Goal: Communication & Community: Ask a question

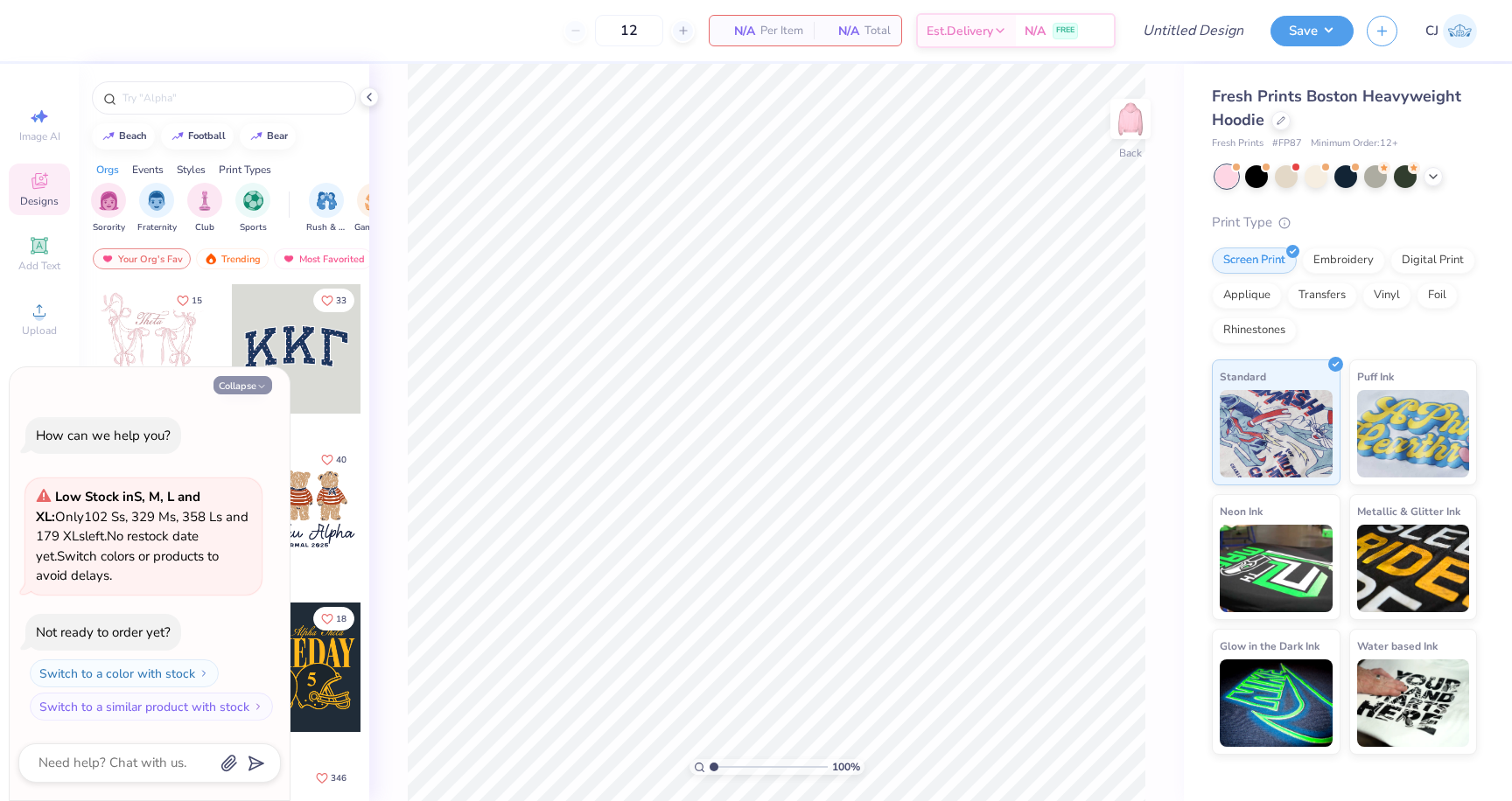
click at [252, 388] on button "Collapse" at bounding box center [242, 384] width 58 height 18
type textarea "x"
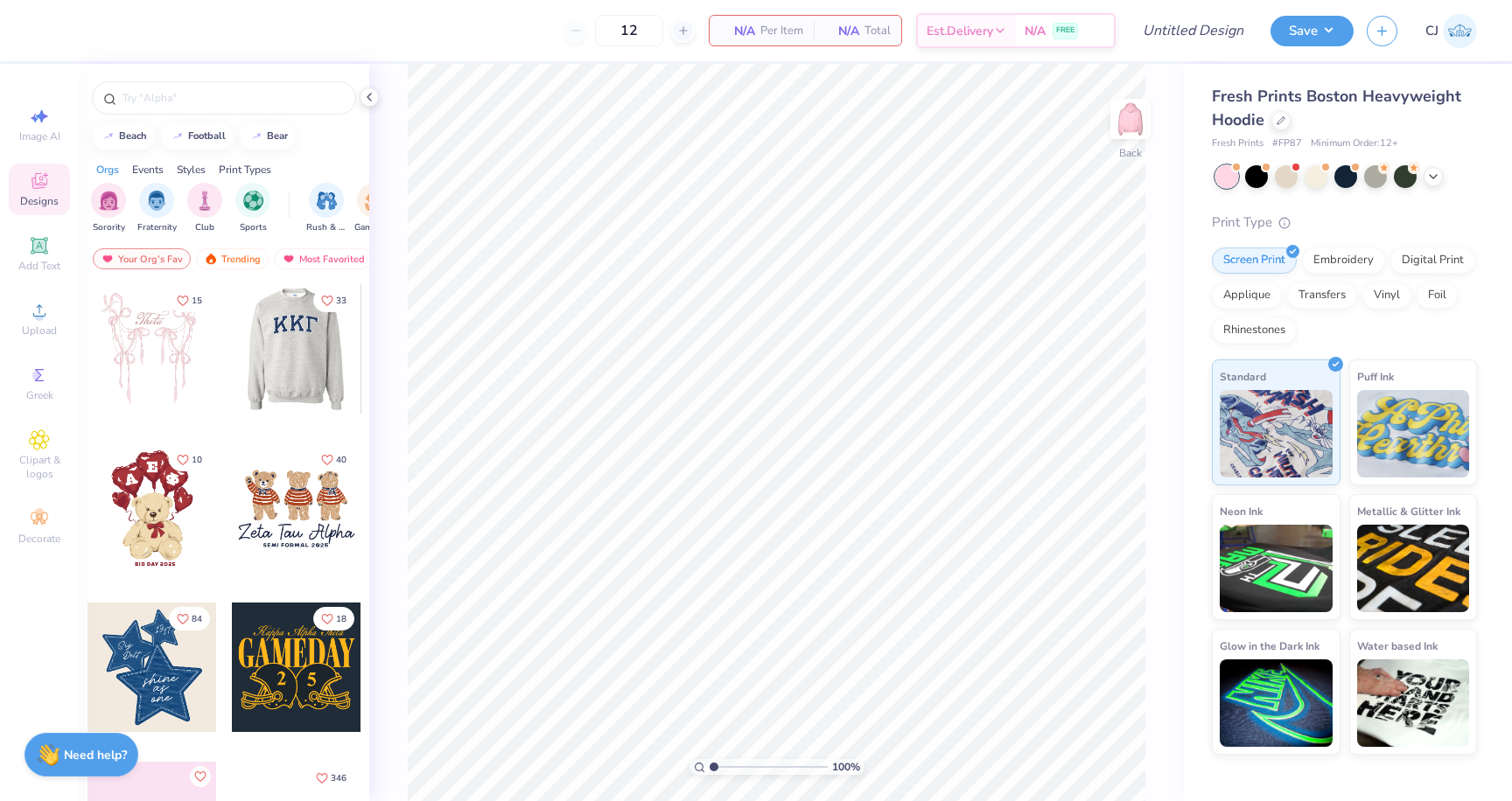
click at [297, 341] on div at bounding box center [295, 349] width 129 height 129
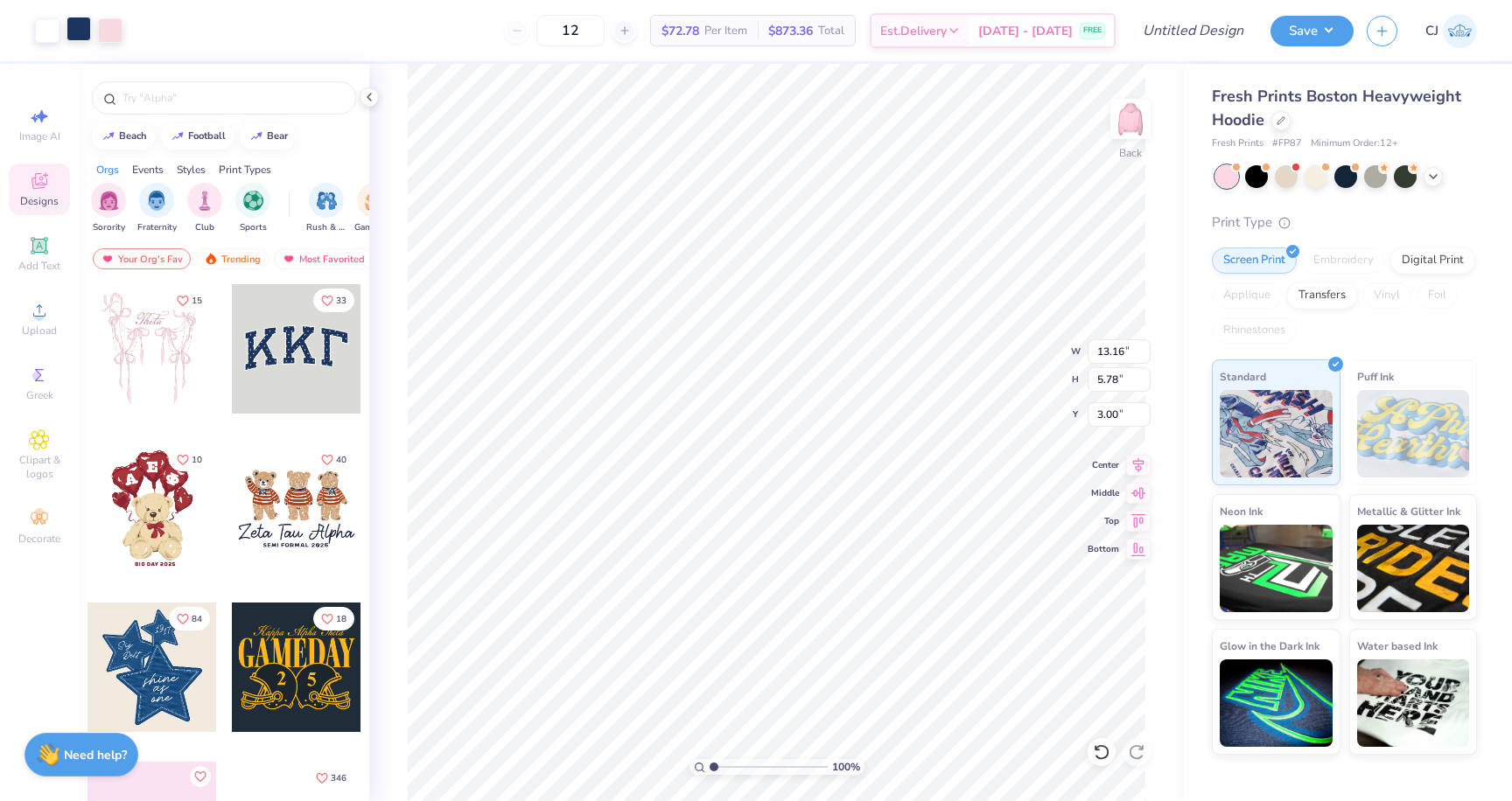
click at [77, 30] on div at bounding box center [79, 29] width 25 height 25
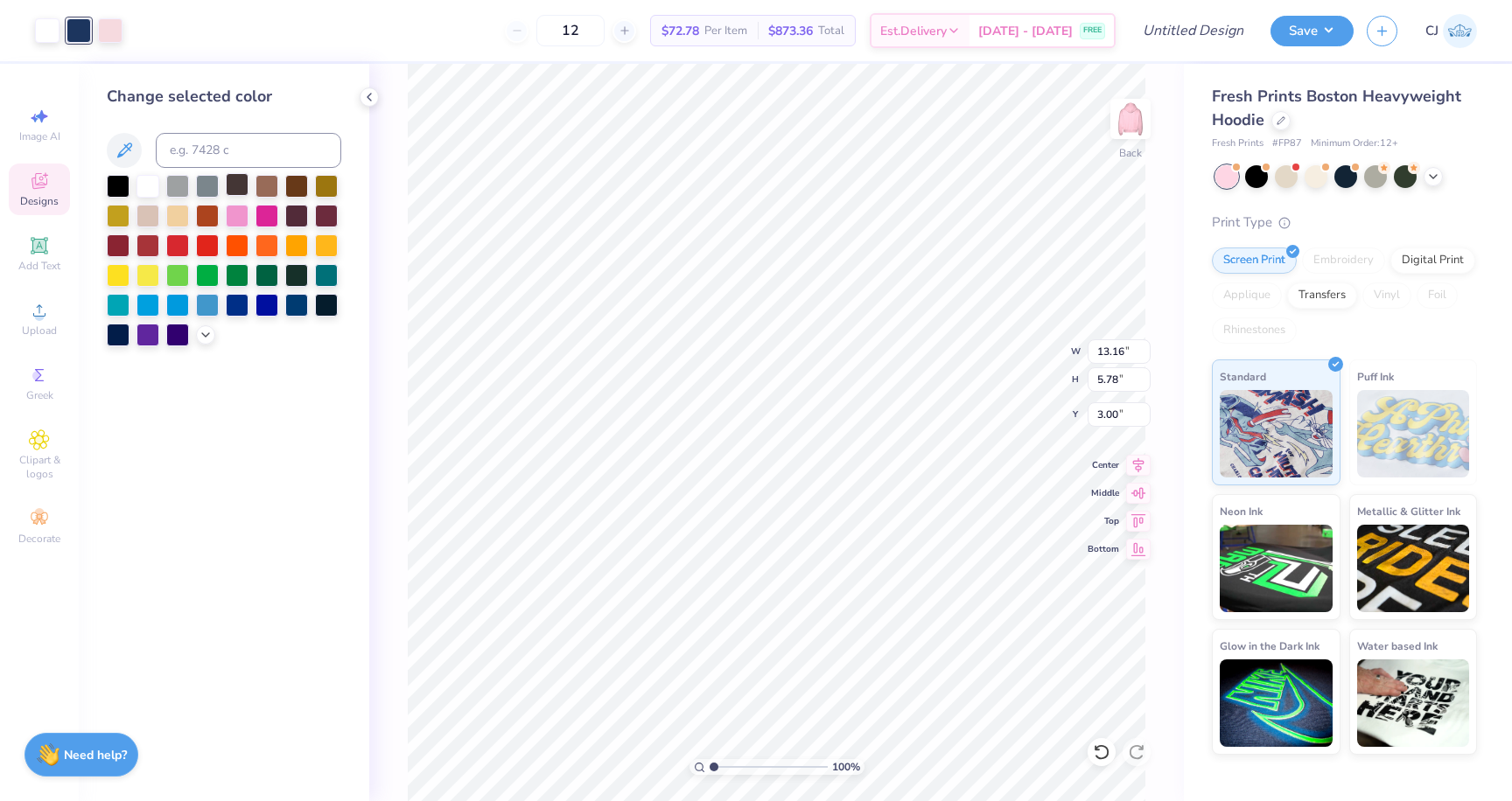
click at [238, 186] on div at bounding box center [237, 185] width 23 height 23
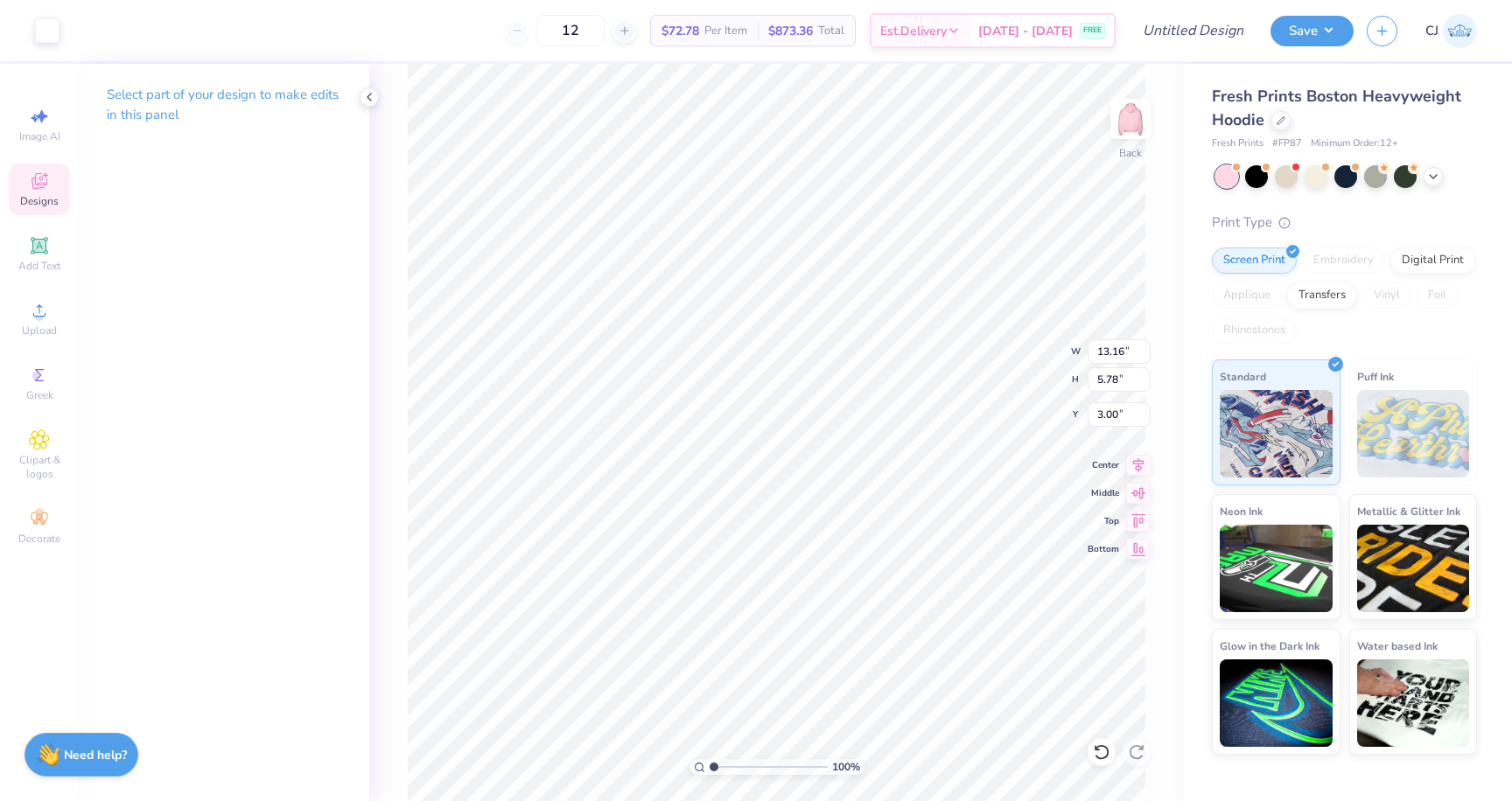
type input "12.94"
type input "5.52"
type input "3.11"
click at [371, 93] on icon at bounding box center [369, 97] width 14 height 14
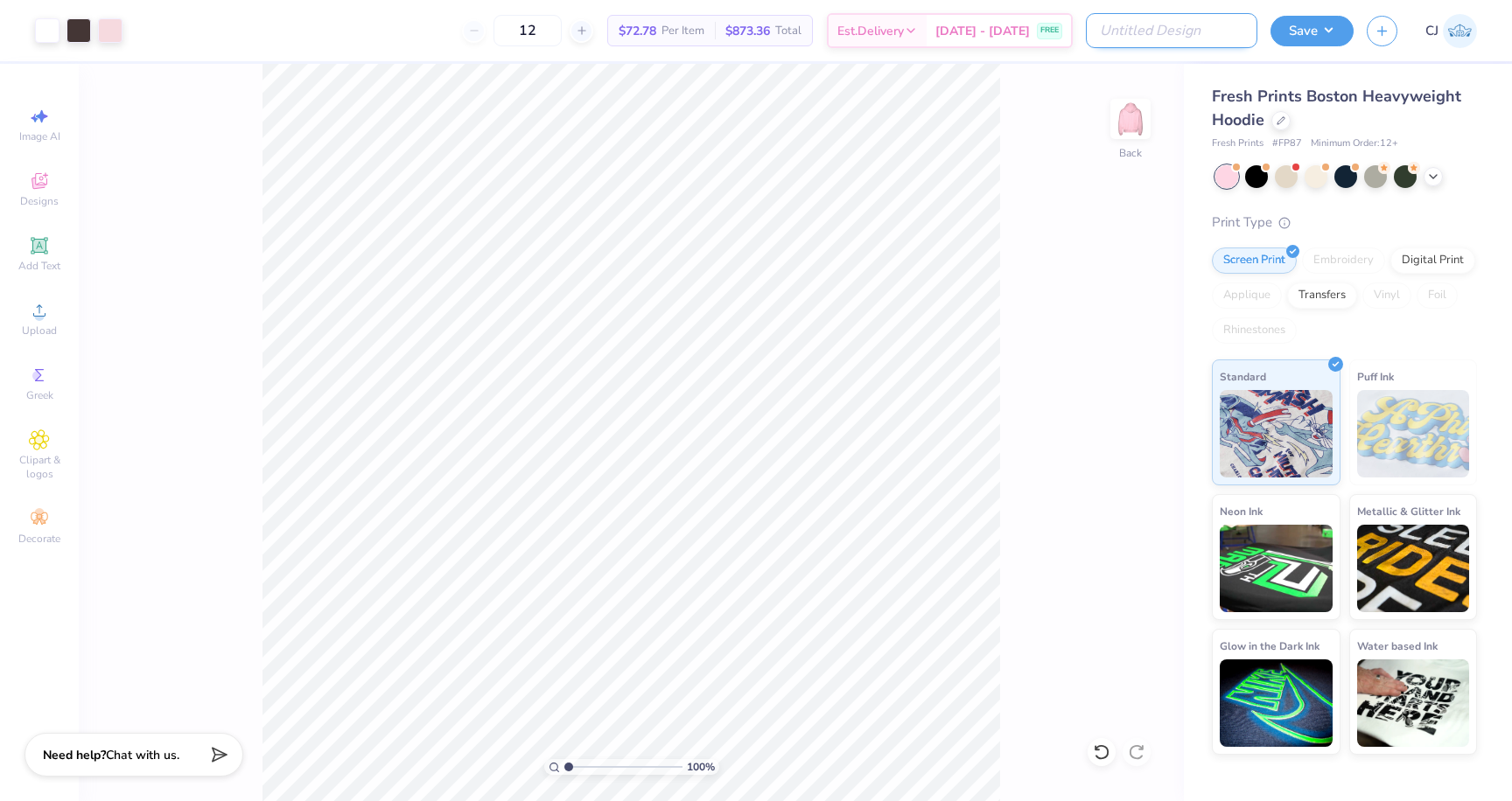
click at [1176, 37] on input "Design Title" at bounding box center [1172, 30] width 172 height 35
type input "g"
type input "GPHI Merch 2025"
click at [1055, 651] on div "100 % Back" at bounding box center [632, 433] width 1105 height 737
click at [631, 27] on icon at bounding box center [624, 30] width 12 height 12
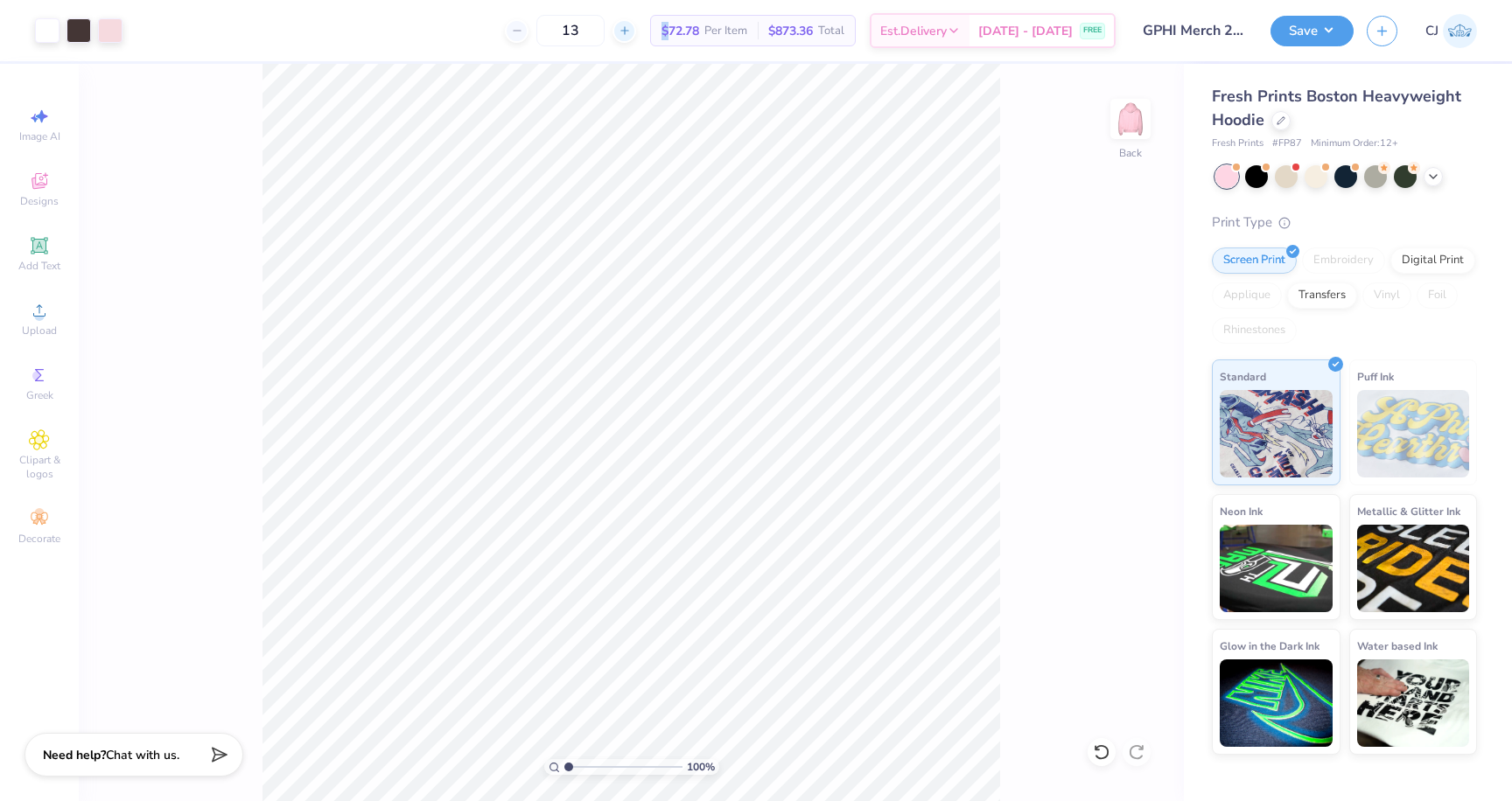
click at [631, 27] on icon at bounding box center [624, 30] width 12 height 12
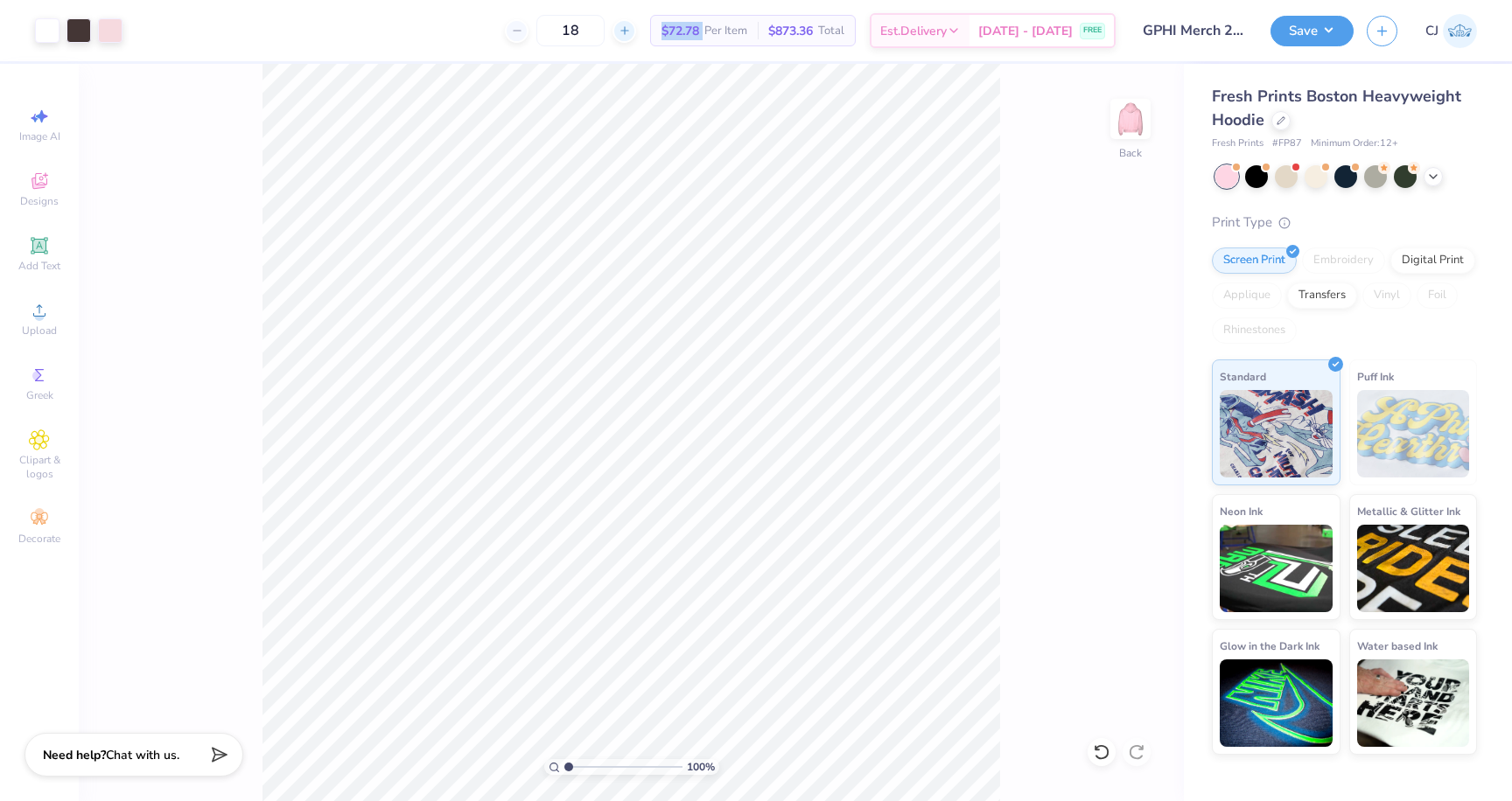
click at [631, 27] on icon at bounding box center [624, 30] width 12 height 12
type input "20"
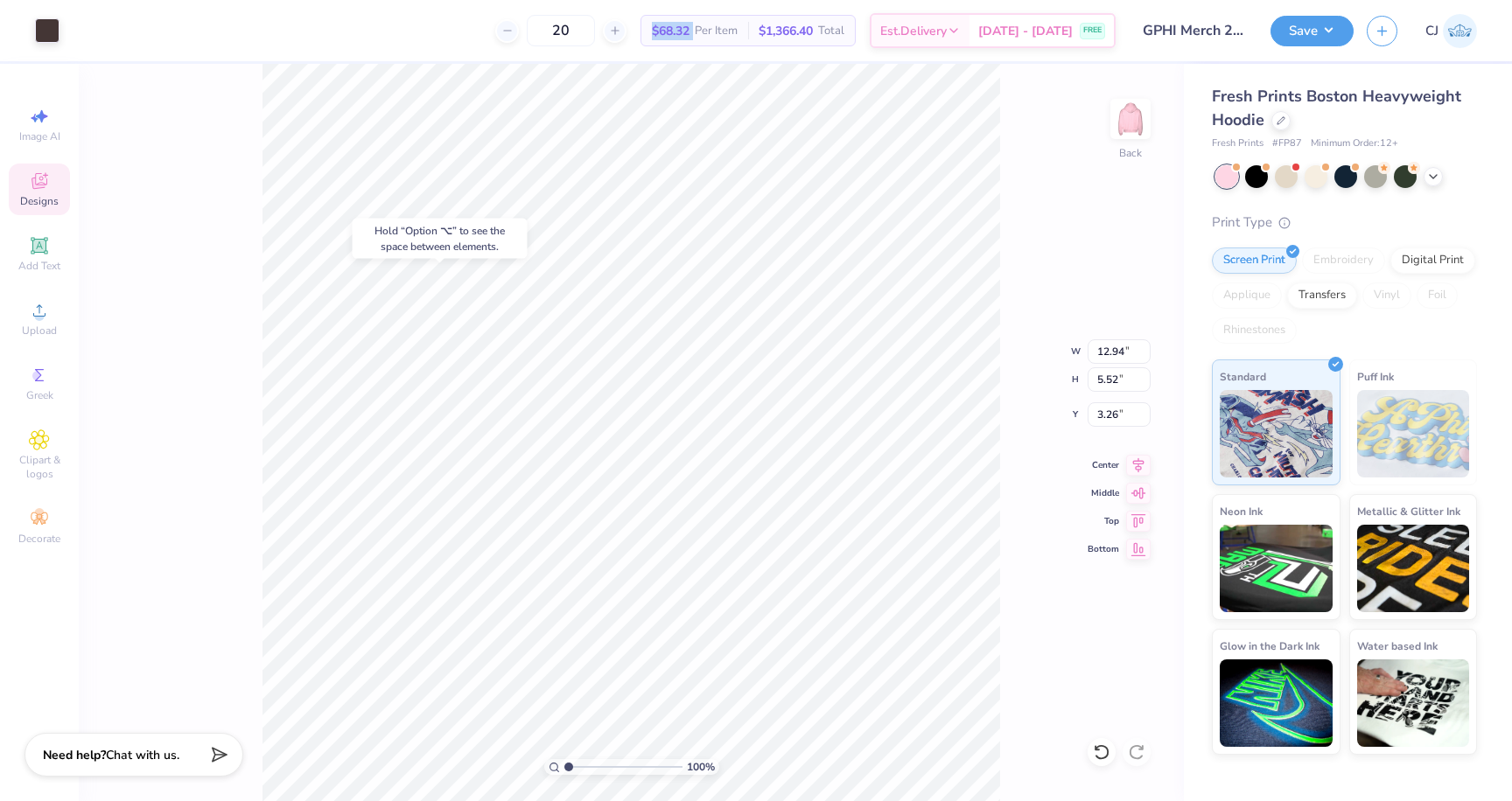
type input "3.11"
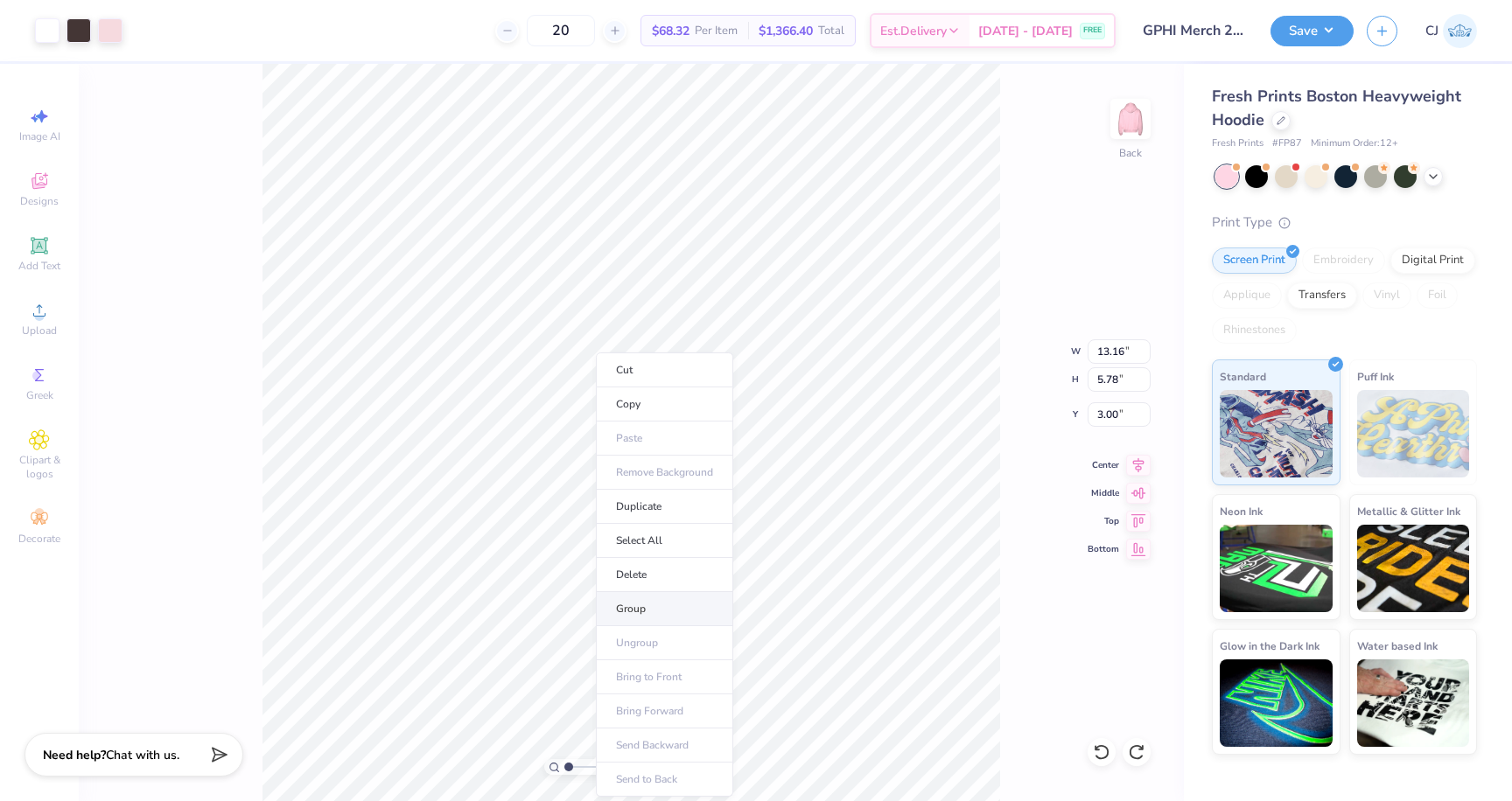
click at [651, 614] on li "Group" at bounding box center [665, 609] width 138 height 34
click at [43, 371] on icon at bounding box center [40, 375] width 21 height 21
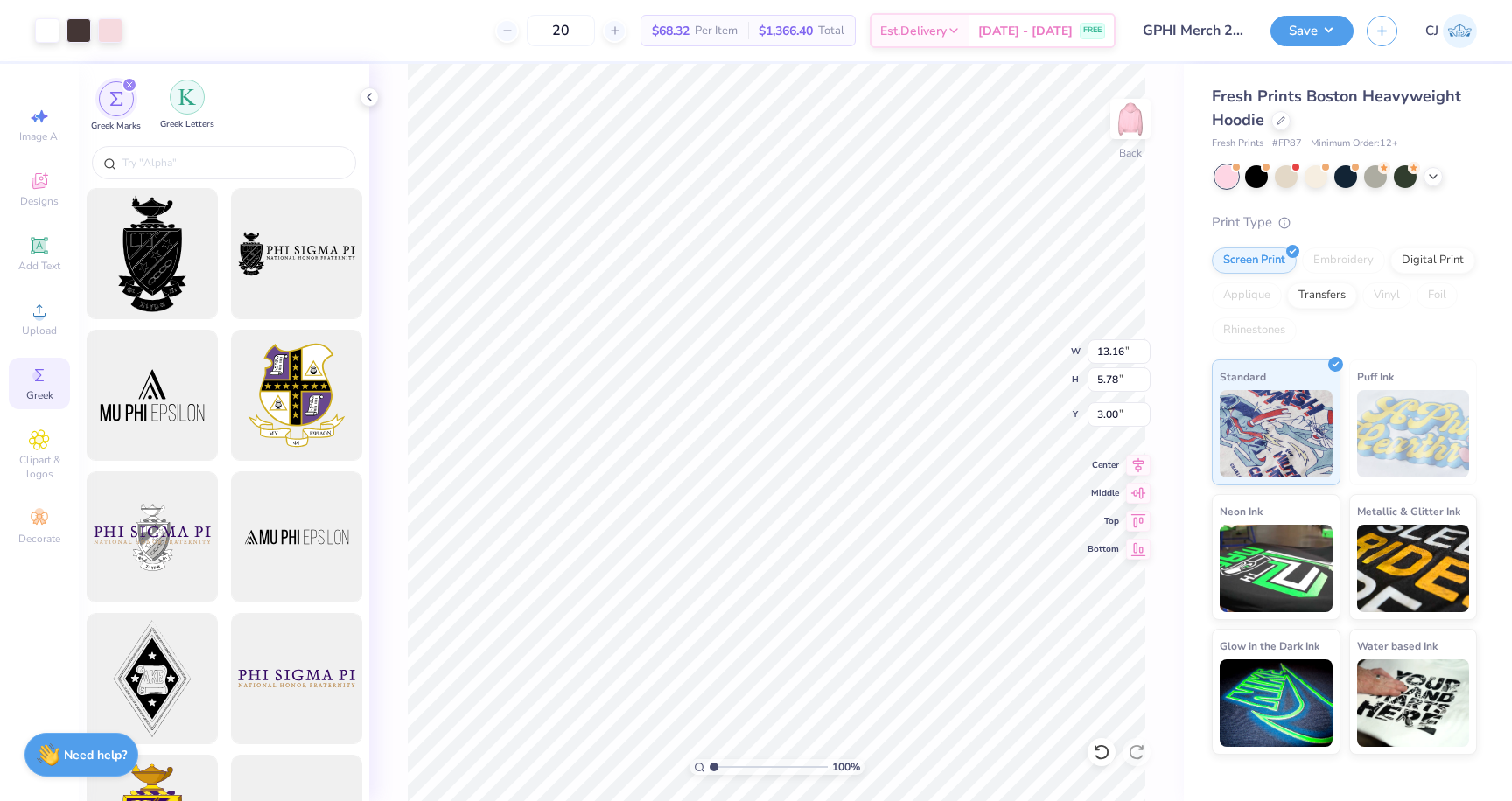
click at [185, 91] on img "filter for Greek Letters" at bounding box center [187, 97] width 18 height 18
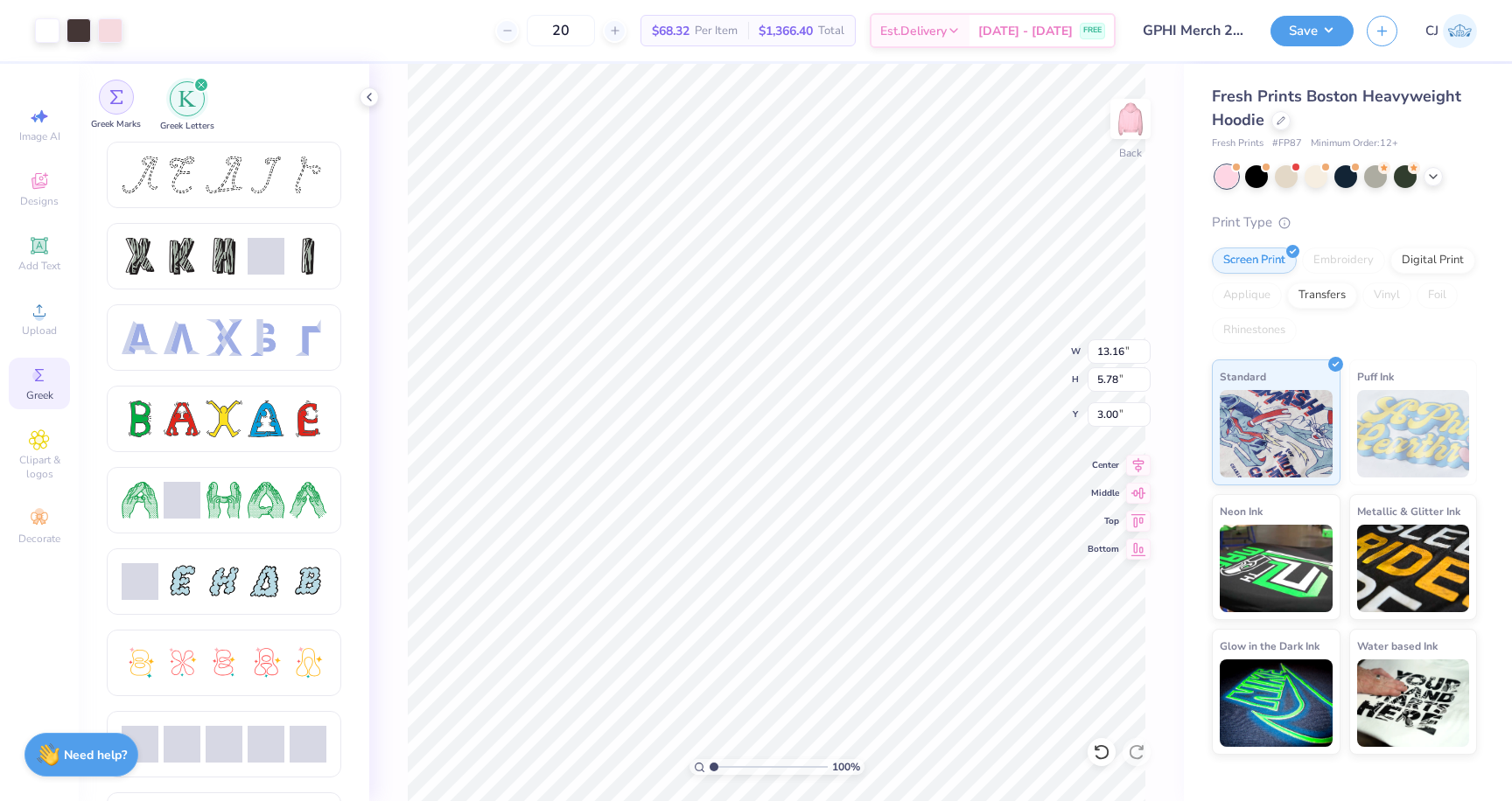
click at [127, 92] on div "filter for Greek Marks" at bounding box center [116, 96] width 35 height 35
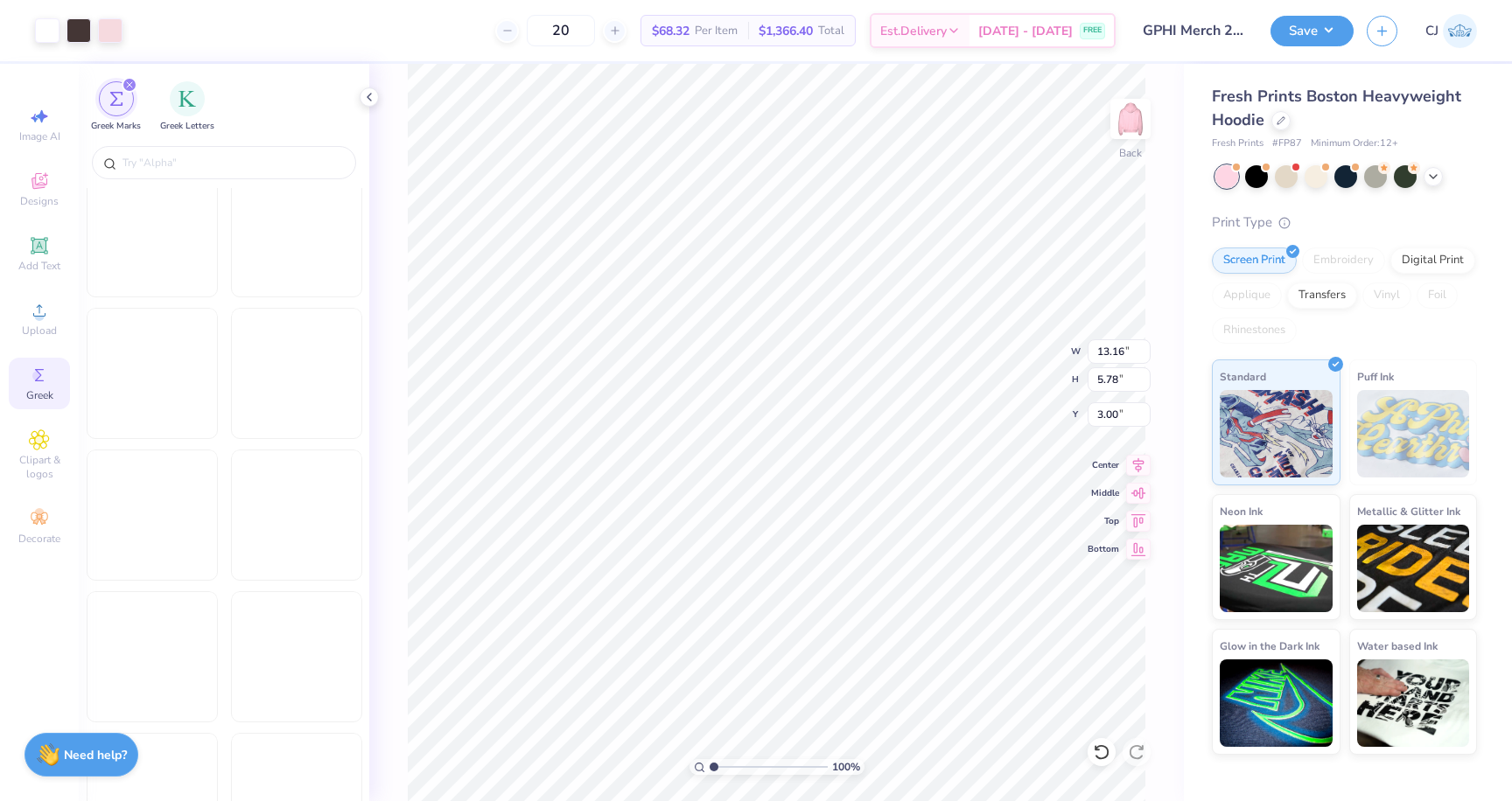
scroll to position [2779, 0]
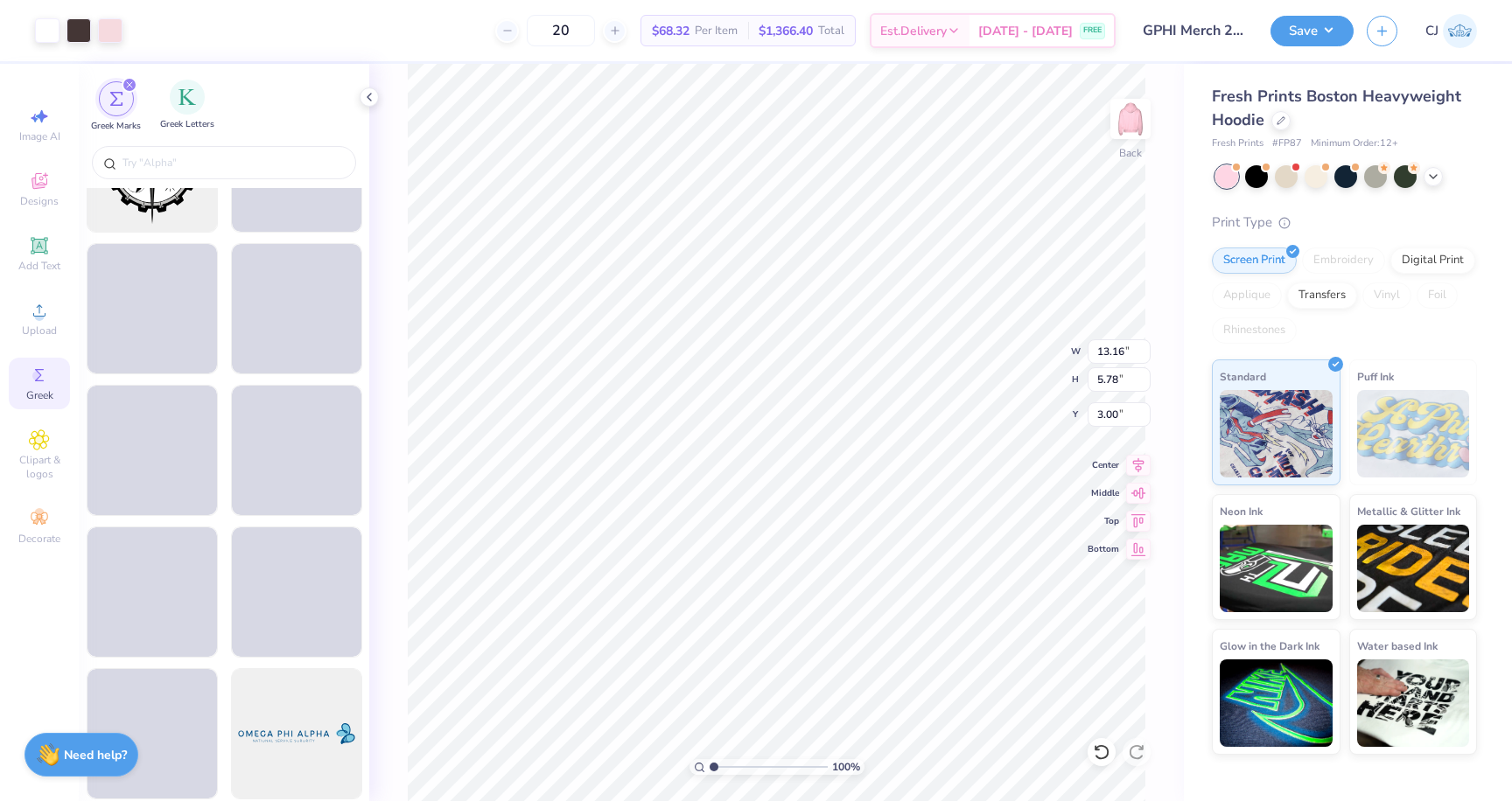
click at [176, 117] on div "Greek Letters" at bounding box center [188, 105] width 55 height 52
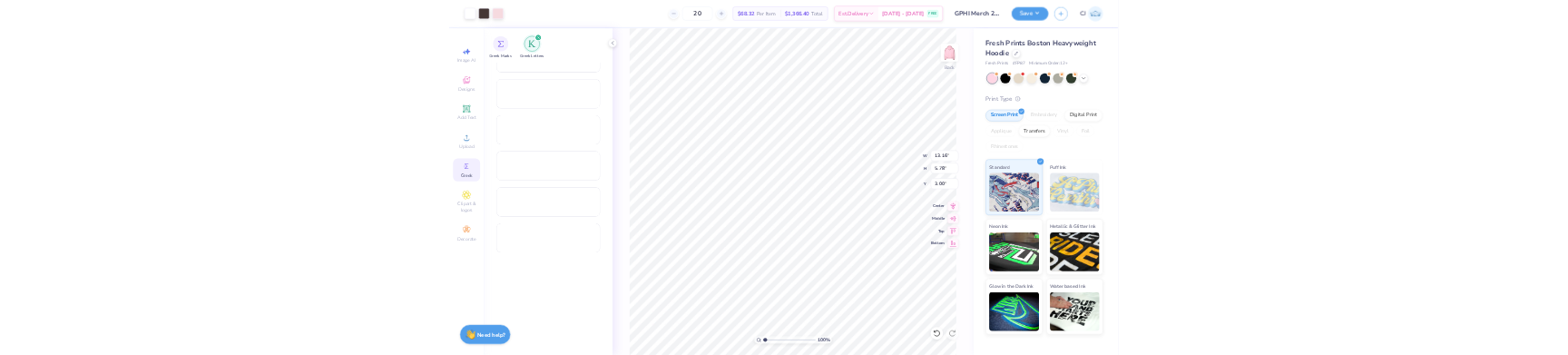
scroll to position [2326, 0]
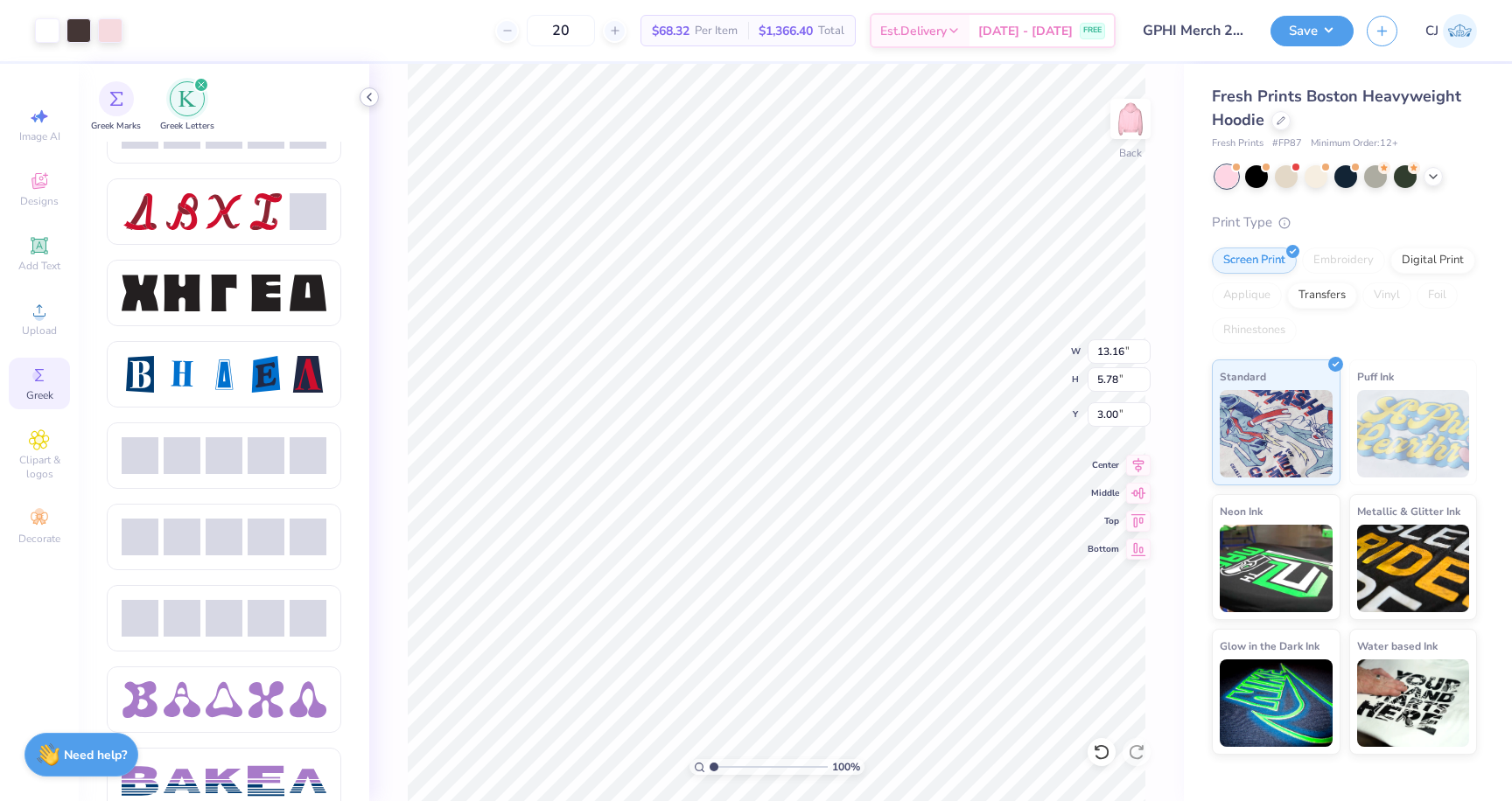
click at [368, 95] on polyline at bounding box center [370, 96] width 4 height 7
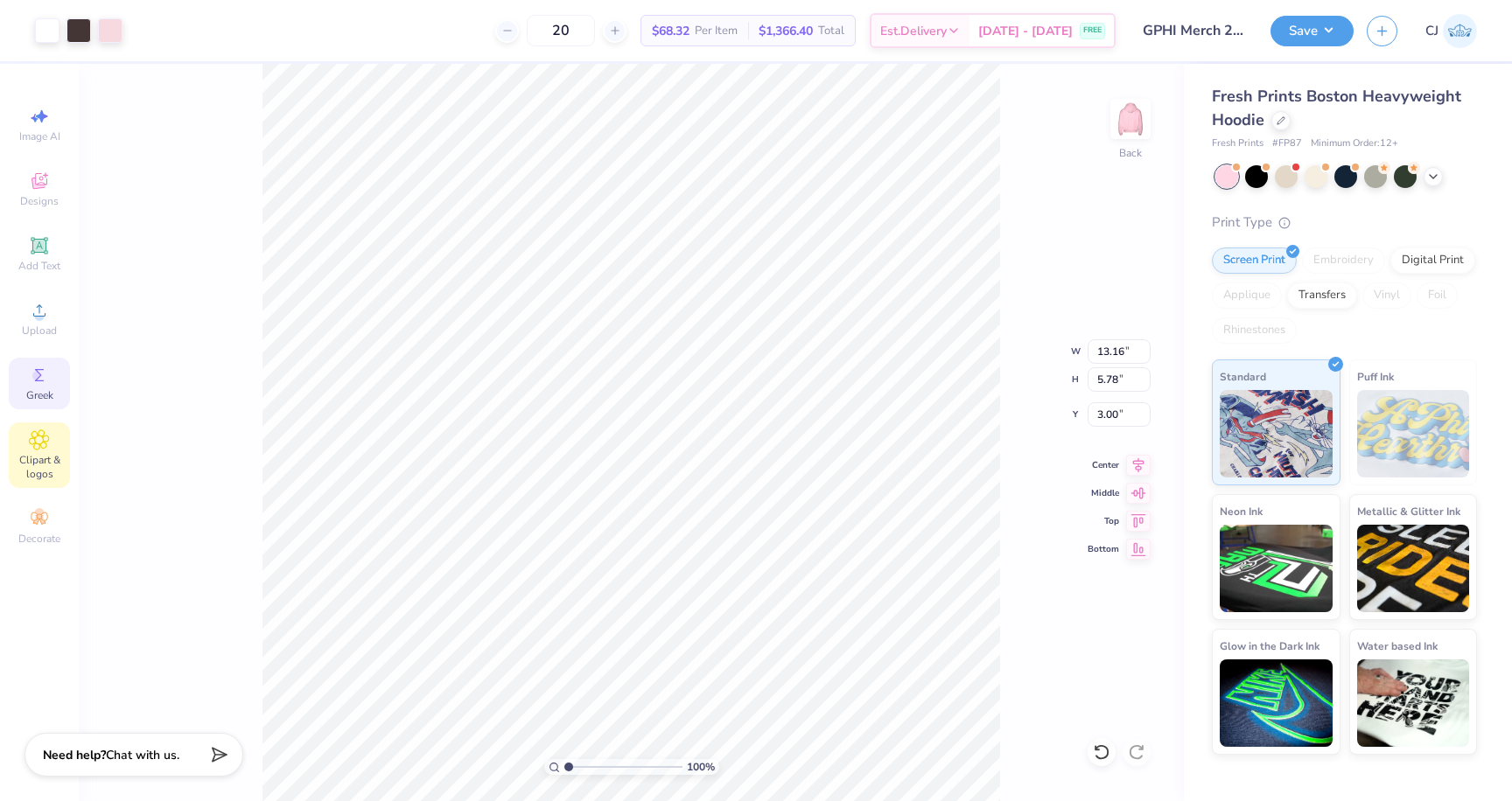
click at [50, 456] on span "Clipart & logos" at bounding box center [39, 467] width 61 height 28
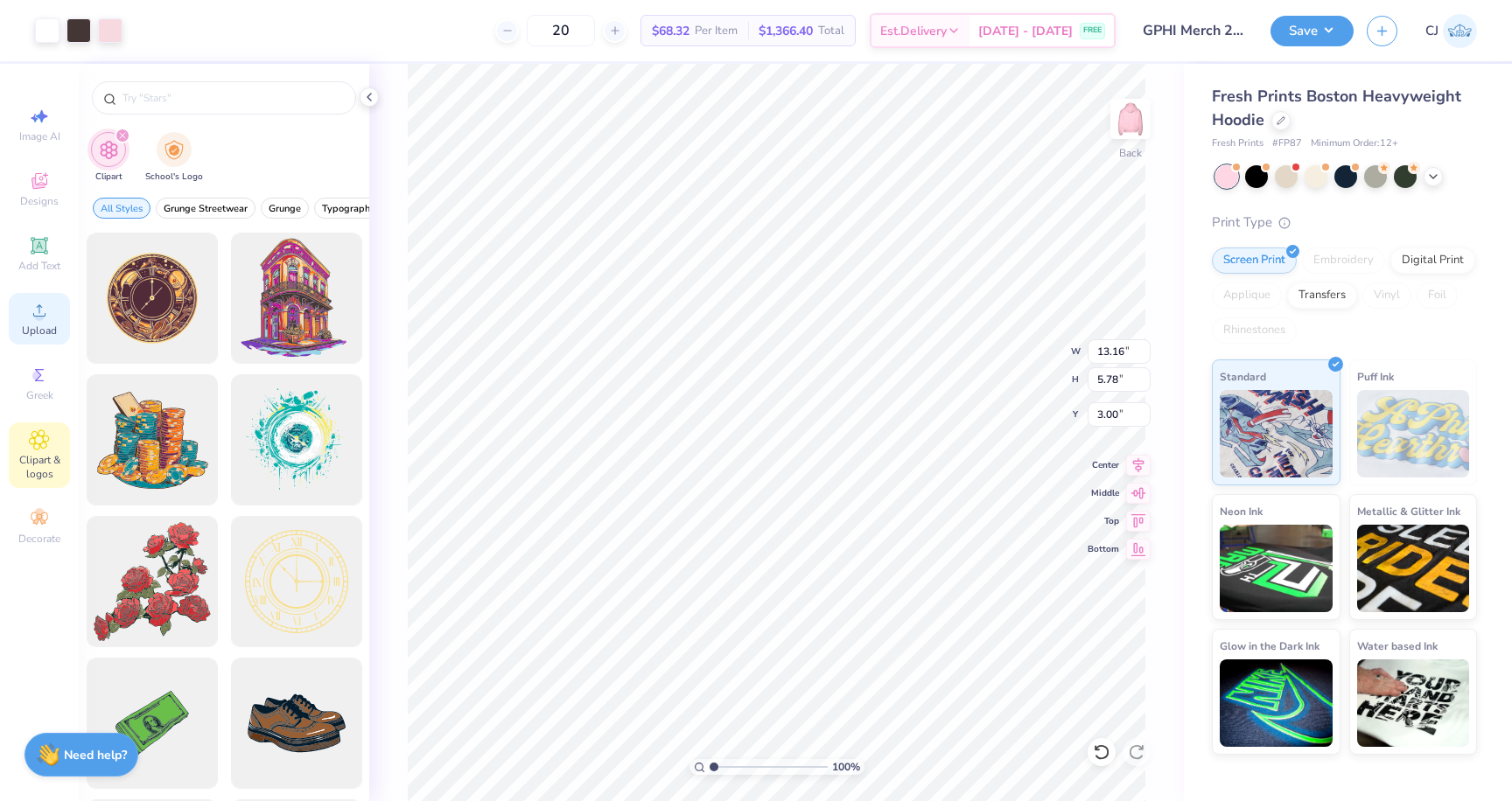
click at [44, 313] on icon at bounding box center [39, 310] width 12 height 12
click at [116, 136] on div "filter for Clipart" at bounding box center [123, 136] width 16 height 16
click at [126, 137] on div "filter for Clipart" at bounding box center [123, 136] width 16 height 16
click at [376, 214] on div "100 % Back W 13.16 13.16 " H 5.78 5.78 " Y 3.00 3.00 " Center Middle Top Bottom" at bounding box center [777, 433] width 814 height 737
click at [371, 93] on polyline at bounding box center [370, 96] width 4 height 7
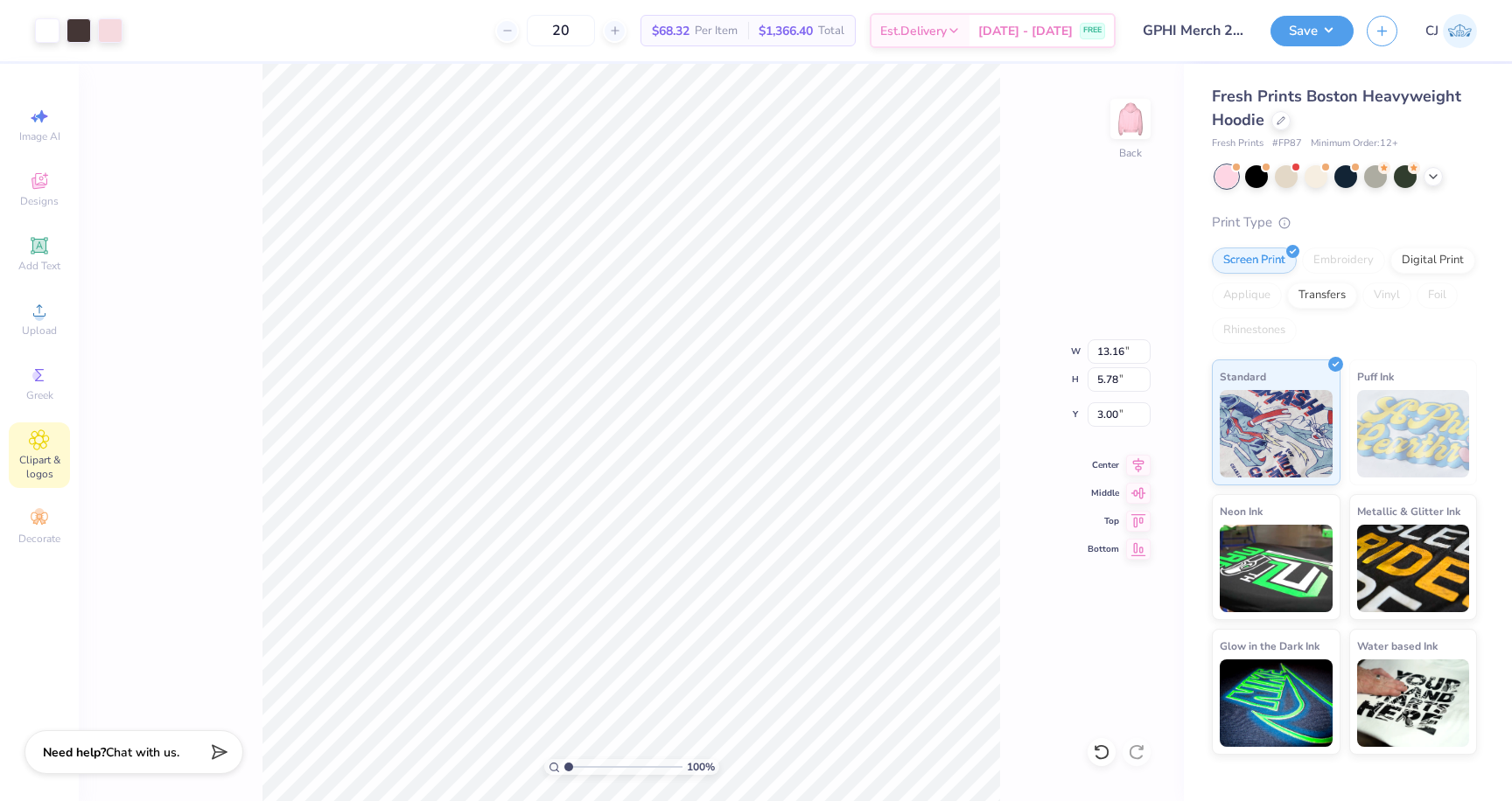
click at [169, 745] on span "Chat with us." at bounding box center [142, 753] width 74 height 17
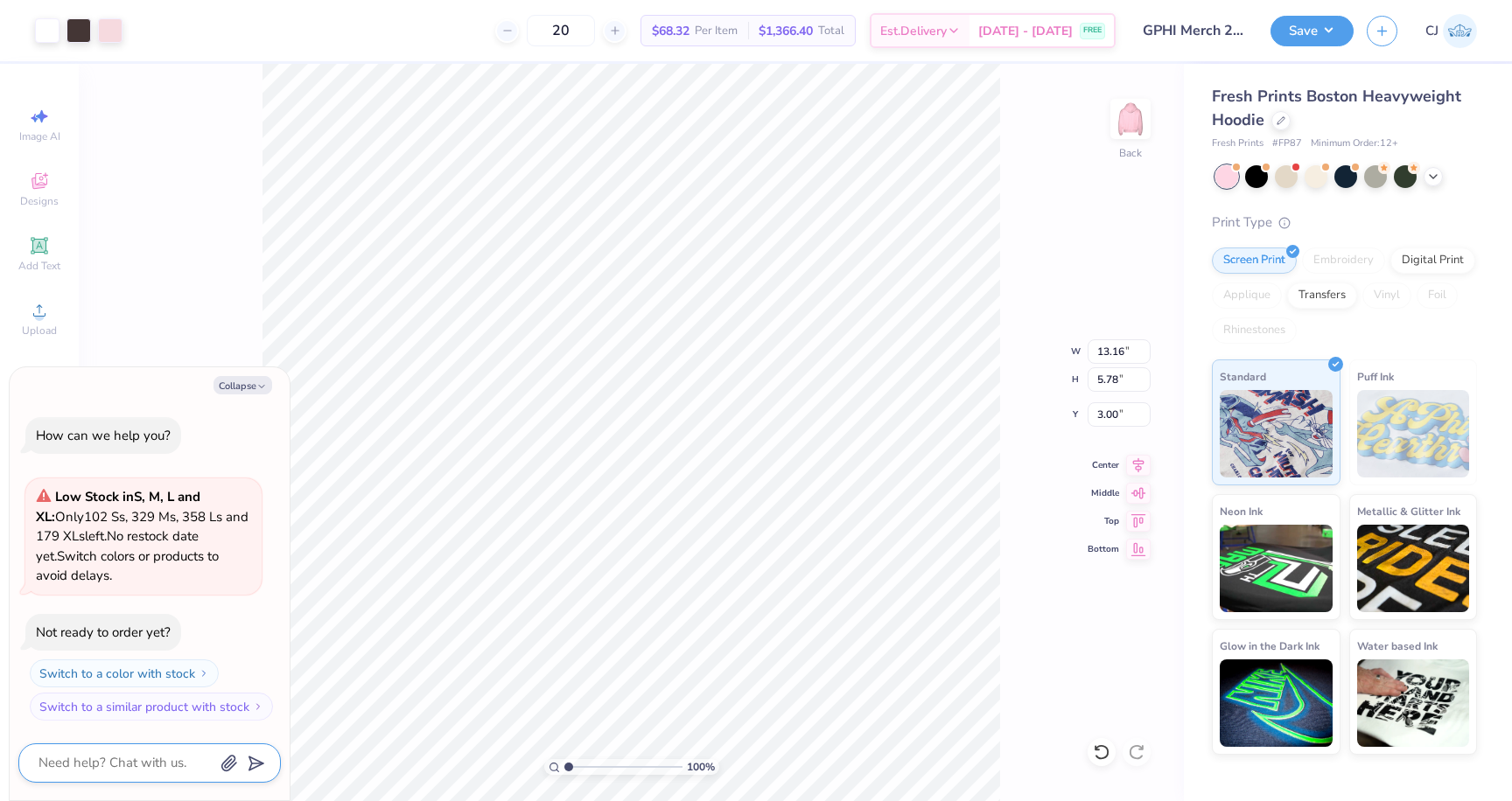
click at [162, 770] on textarea at bounding box center [125, 762] width 177 height 24
type textarea "x"
type textarea "h"
type textarea "x"
type textarea "ho"
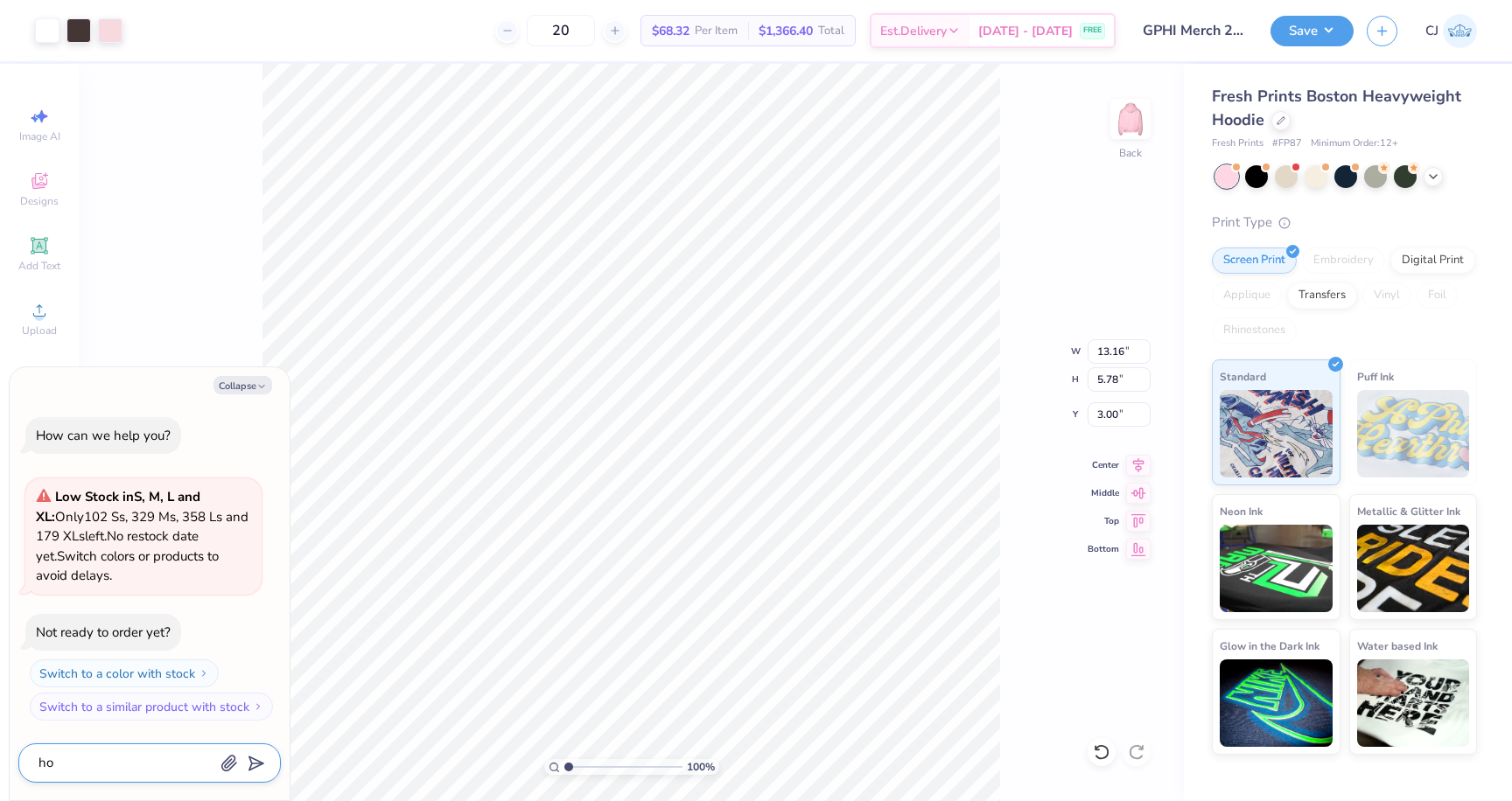
type textarea "x"
type textarea "ho w"
type textarea "x"
type textarea "ho w"
type textarea "x"
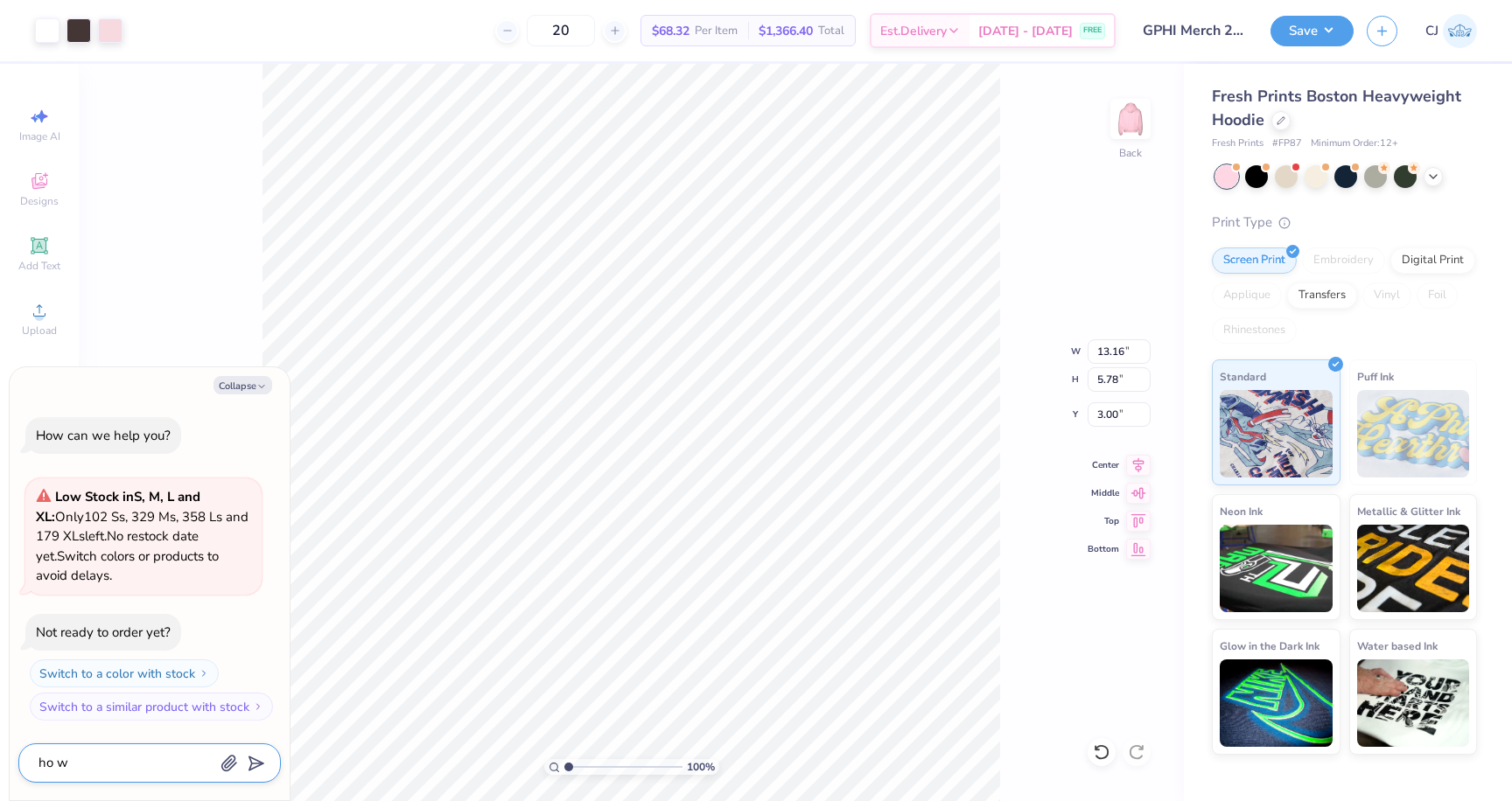
type textarea "[PERSON_NAME]"
type textarea "x"
type textarea "ho w ca"
type textarea "x"
type textarea "[PERSON_NAME]"
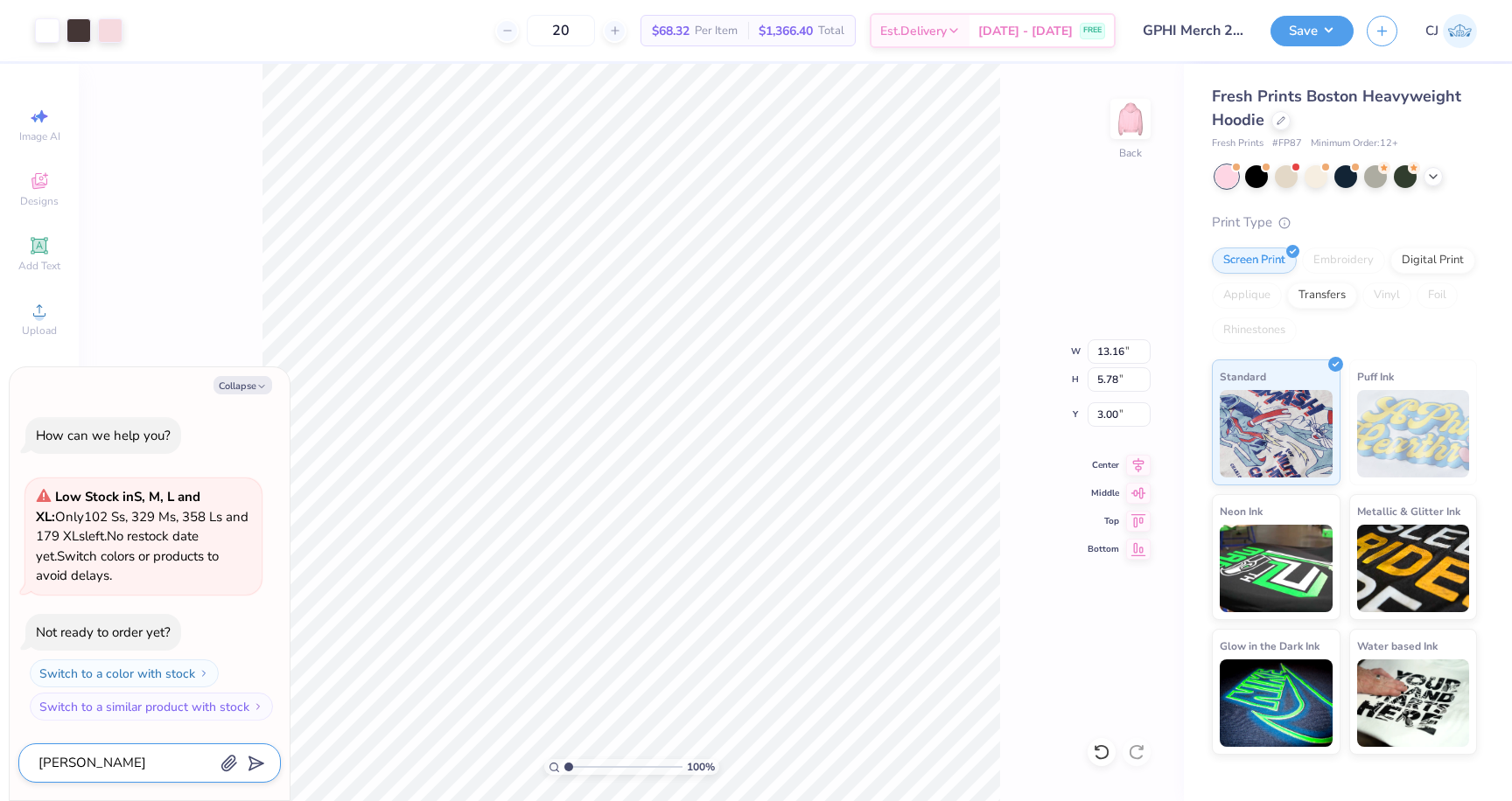
type textarea "x"
type textarea "ho w"
type textarea "x"
type textarea "ho w"
type textarea "x"
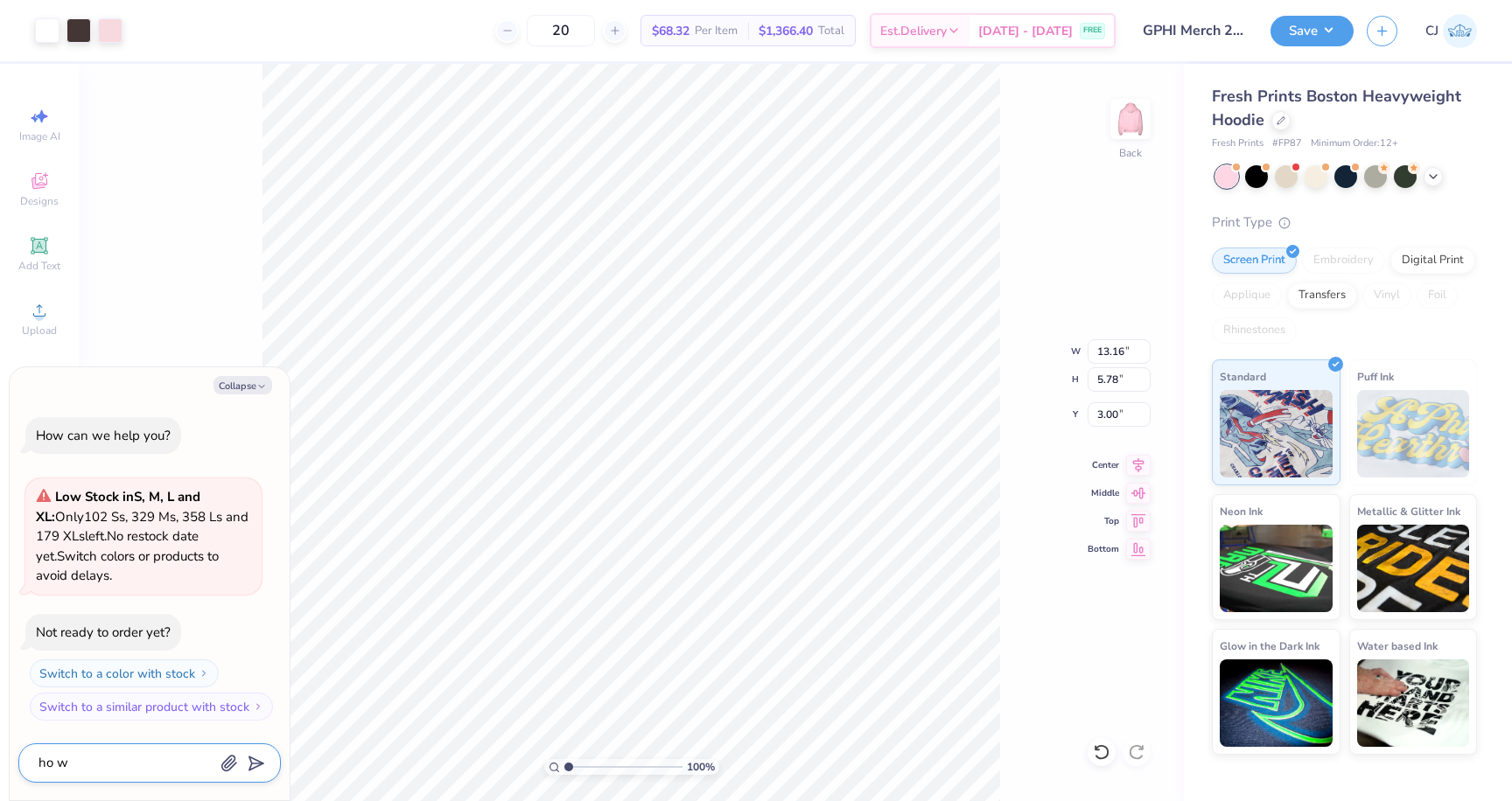
type textarea "ho"
type textarea "x"
type textarea "ho"
type textarea "x"
type textarea "how"
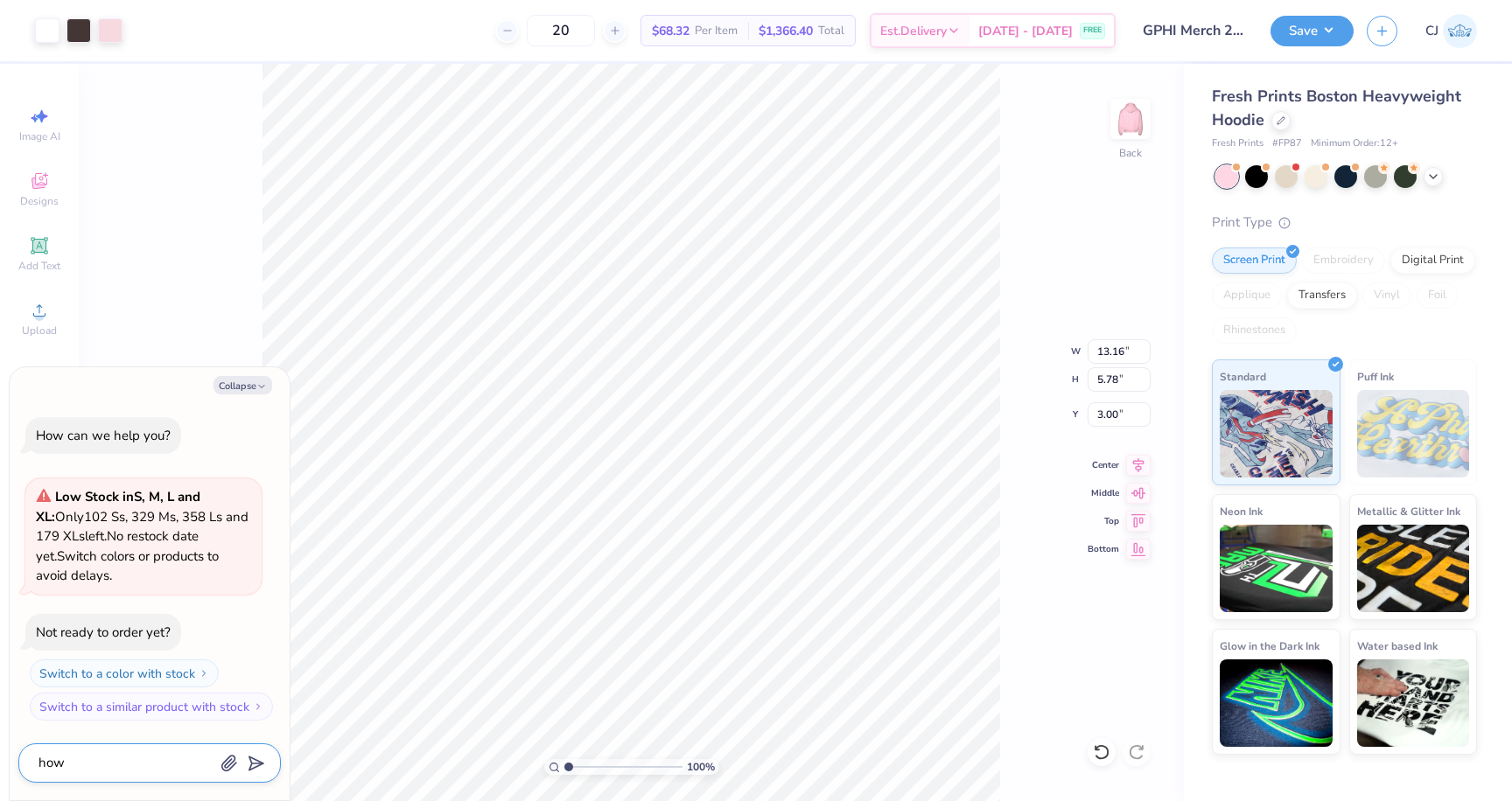
type textarea "x"
type textarea "how"
type textarea "x"
type textarea "how c"
type textarea "x"
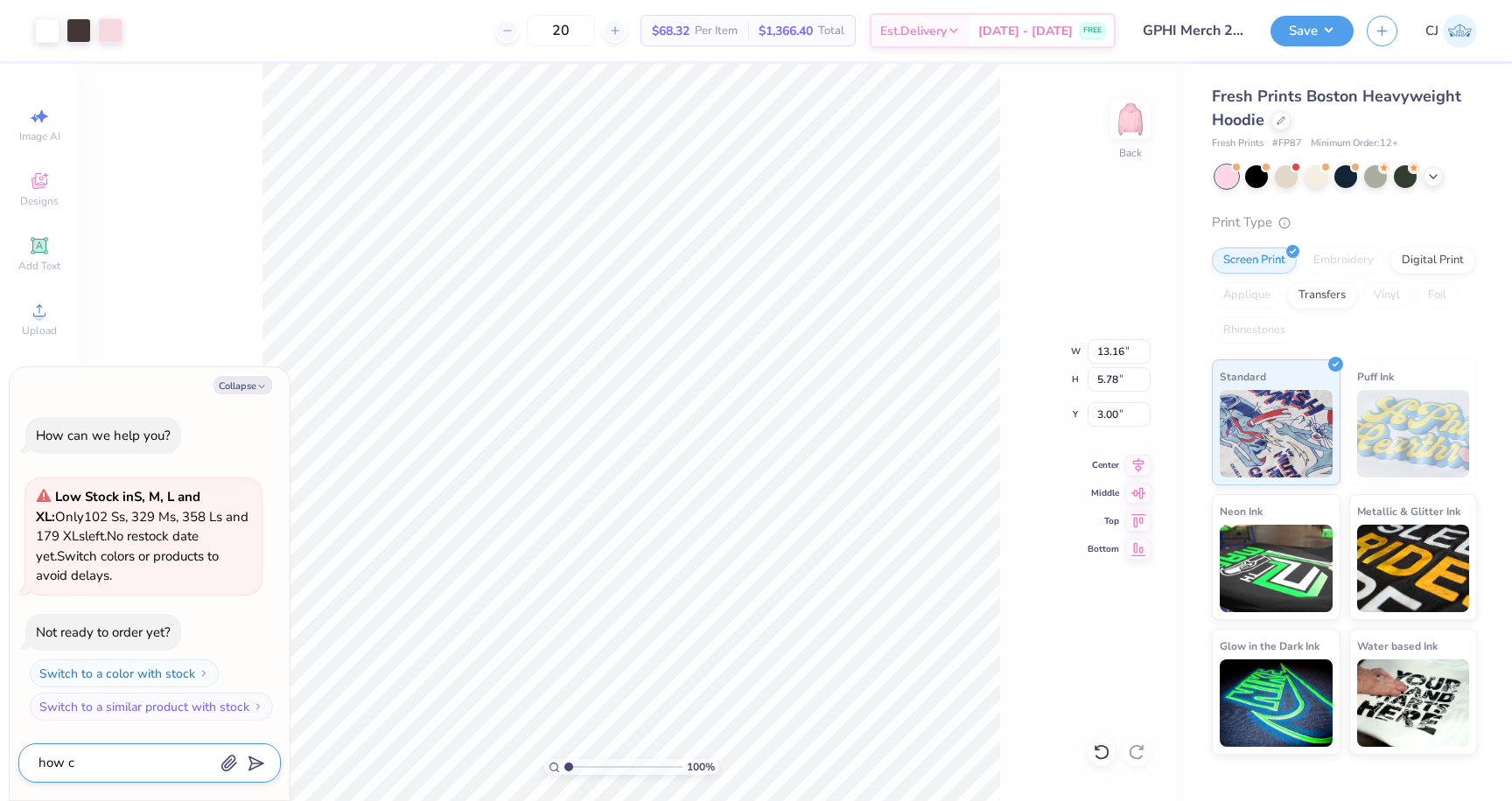
type textarea "how ca"
type textarea "x"
type textarea "how can"
type textarea "x"
type textarea "how can"
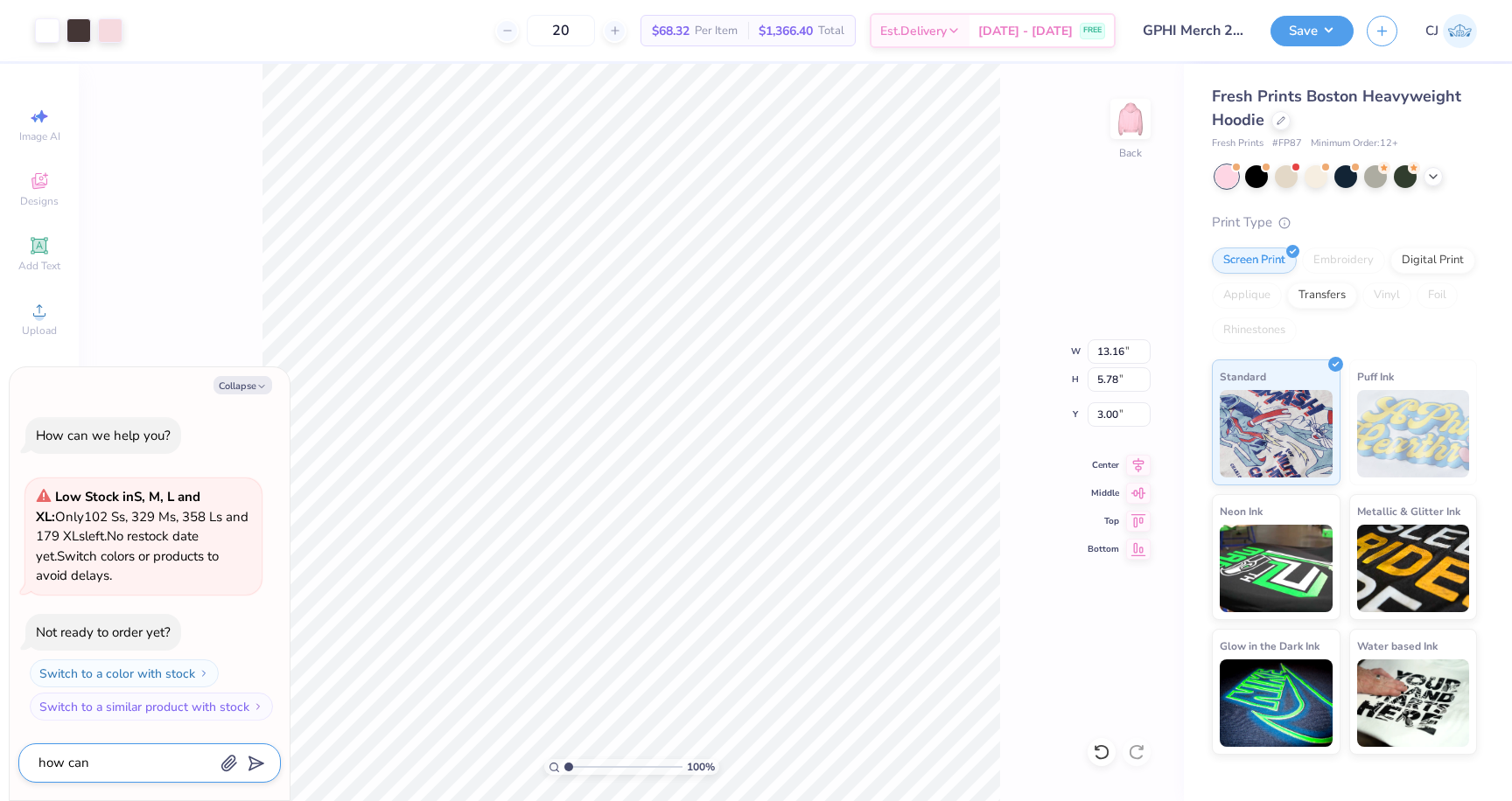
type textarea "x"
type textarea "how can i"
type textarea "x"
type textarea "how can i"
type textarea "x"
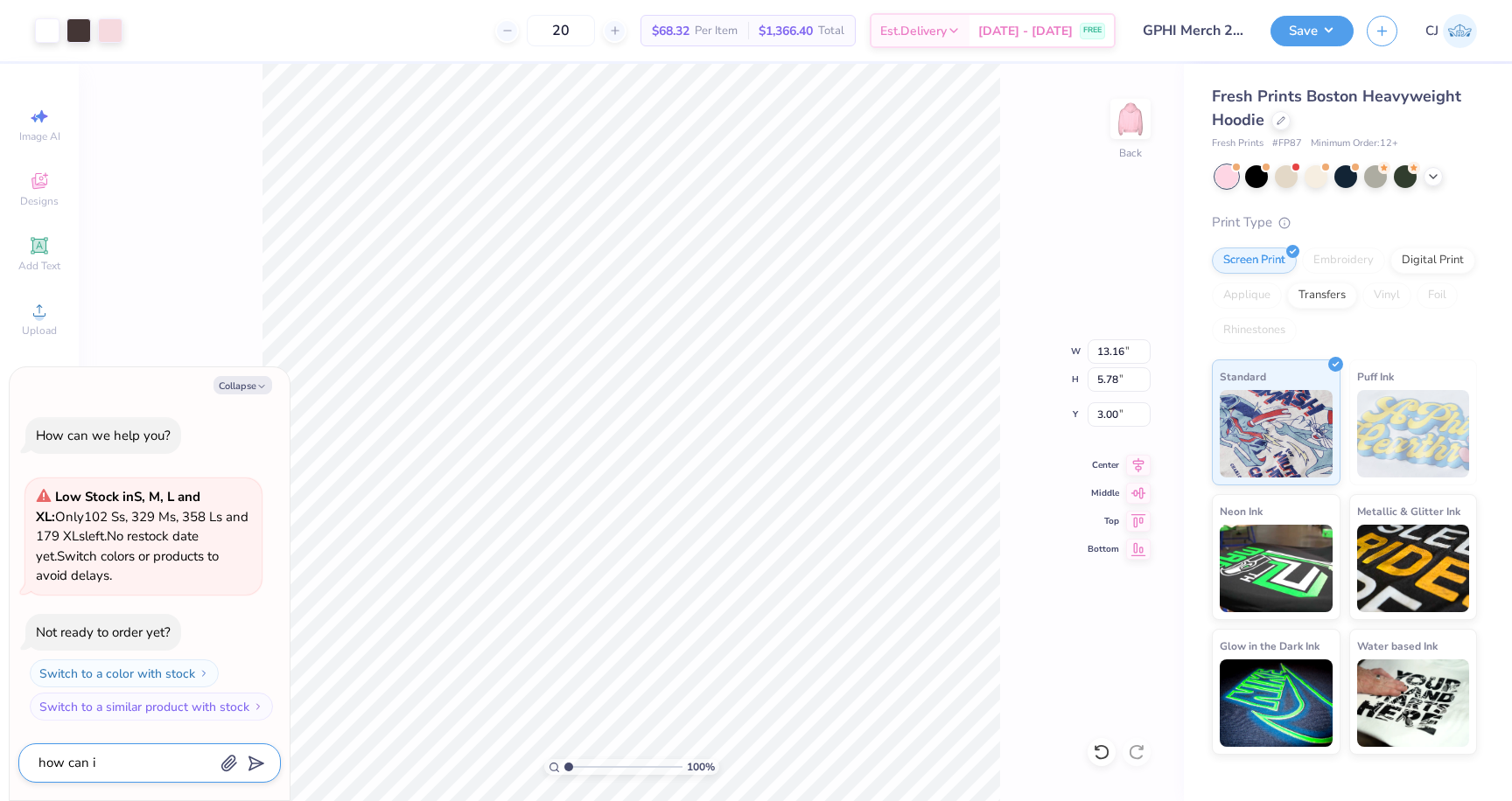
type textarea "how can i c"
type textarea "x"
type textarea "how can i ch"
type textarea "x"
type textarea "how can i chan"
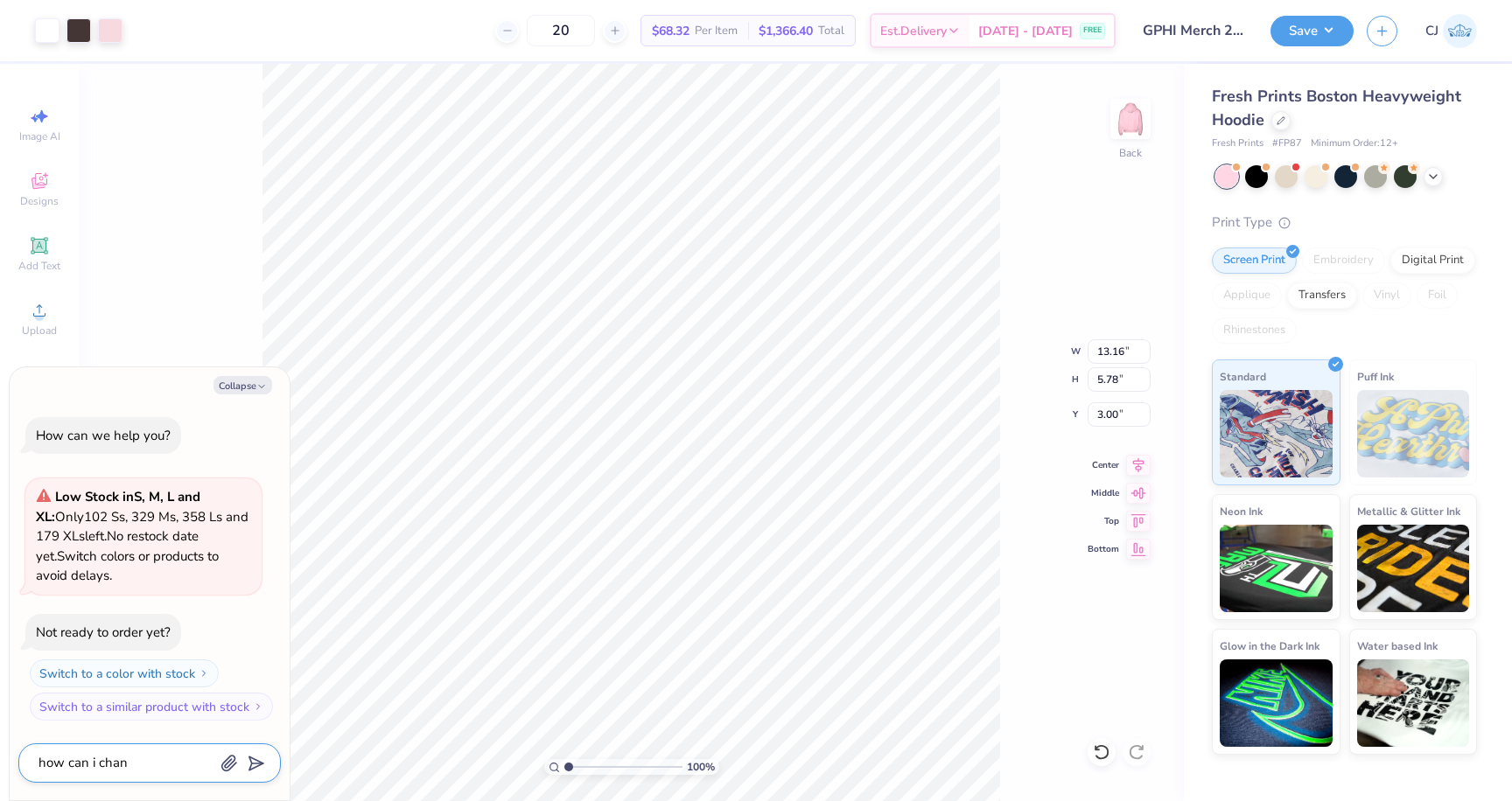
type textarea "x"
type textarea "how can i [PERSON_NAME]"
type textarea "x"
type textarea "how can i change"
type textarea "x"
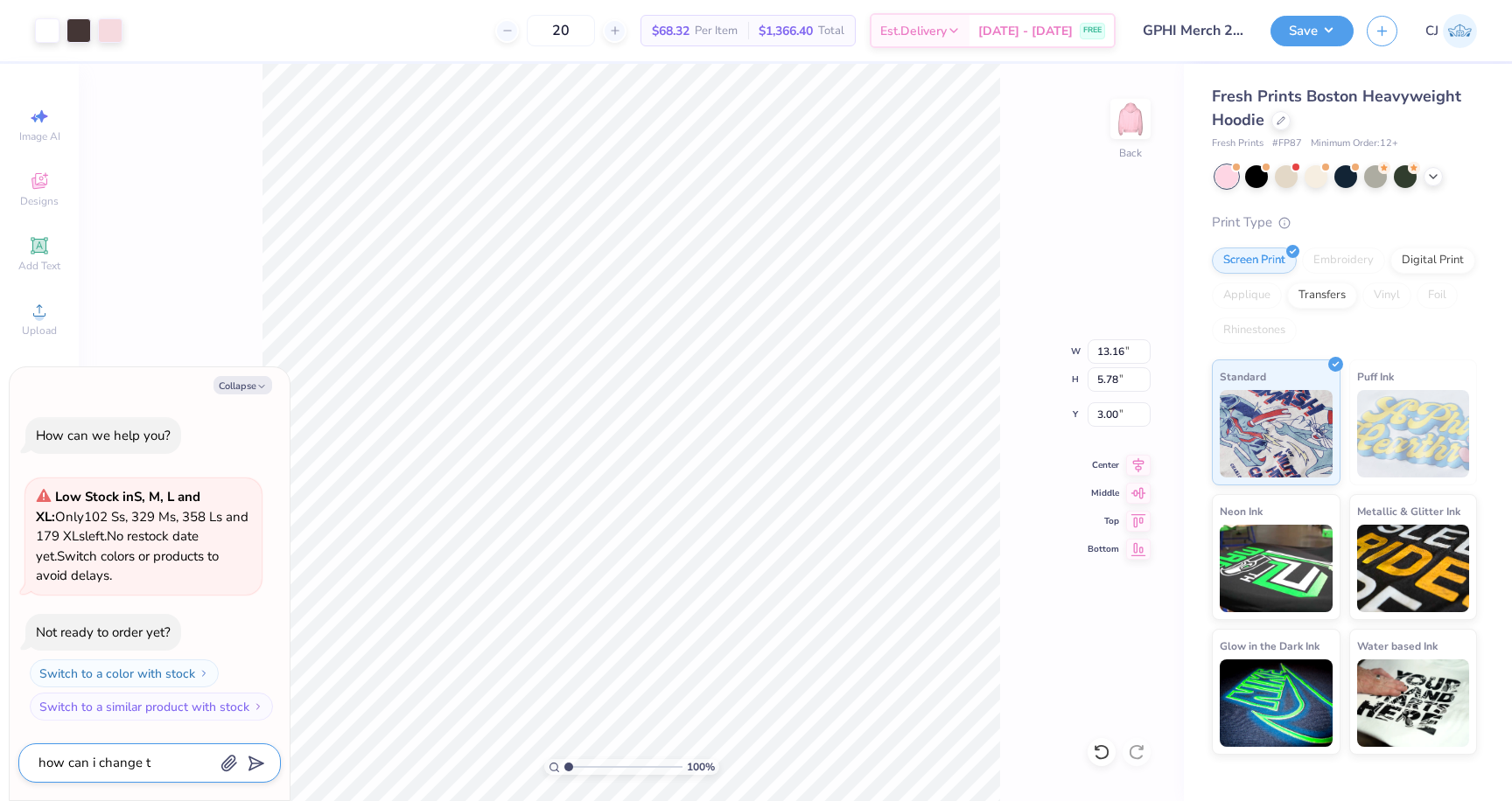
type textarea "how can i change th"
type textarea "x"
type textarea "how can i change the"
type textarea "x"
type textarea "how can i change the"
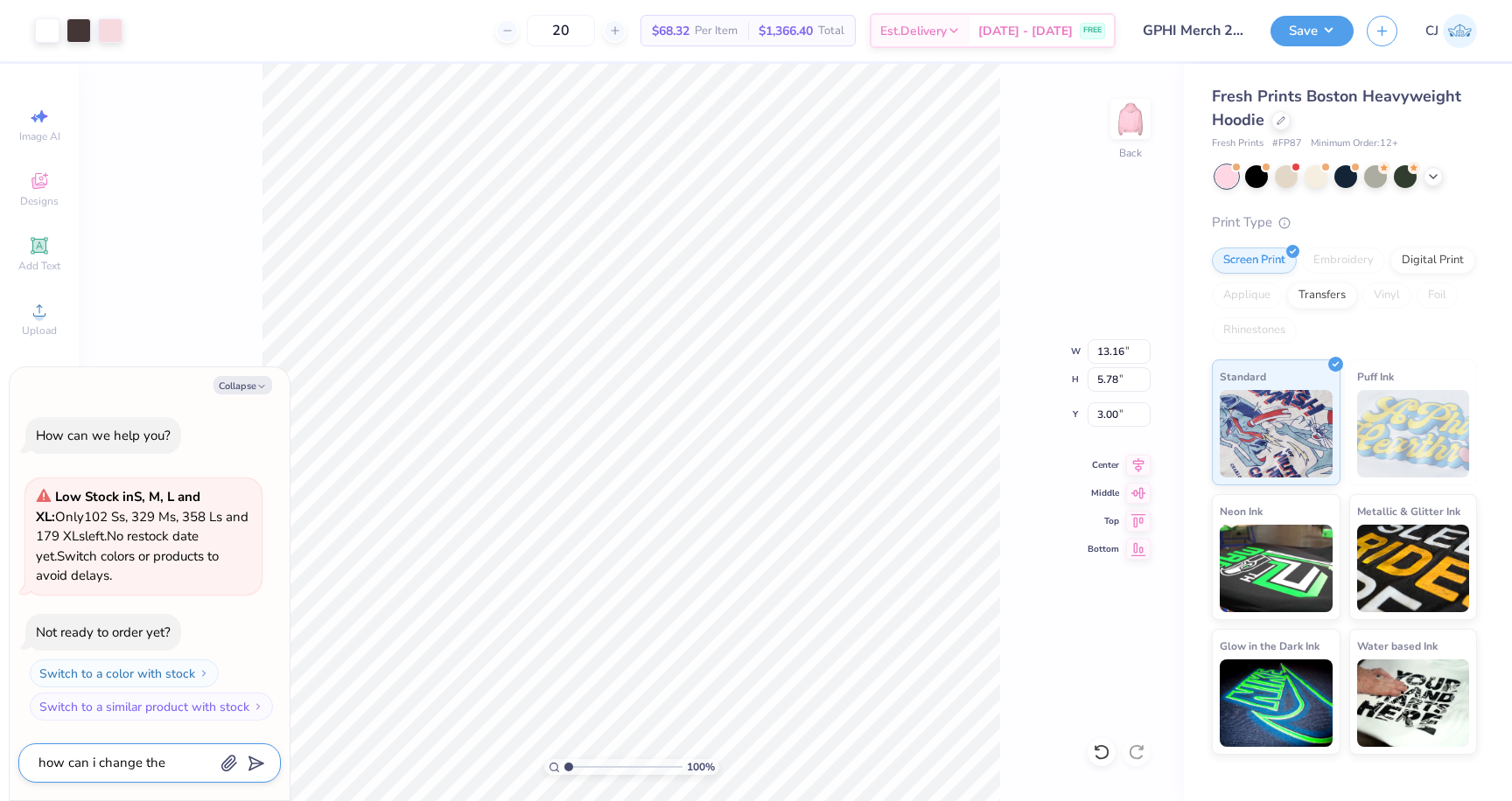
type textarea "x"
type textarea "how can i change the K"
type textarea "x"
type textarea "how can i change the KK"
type textarea "x"
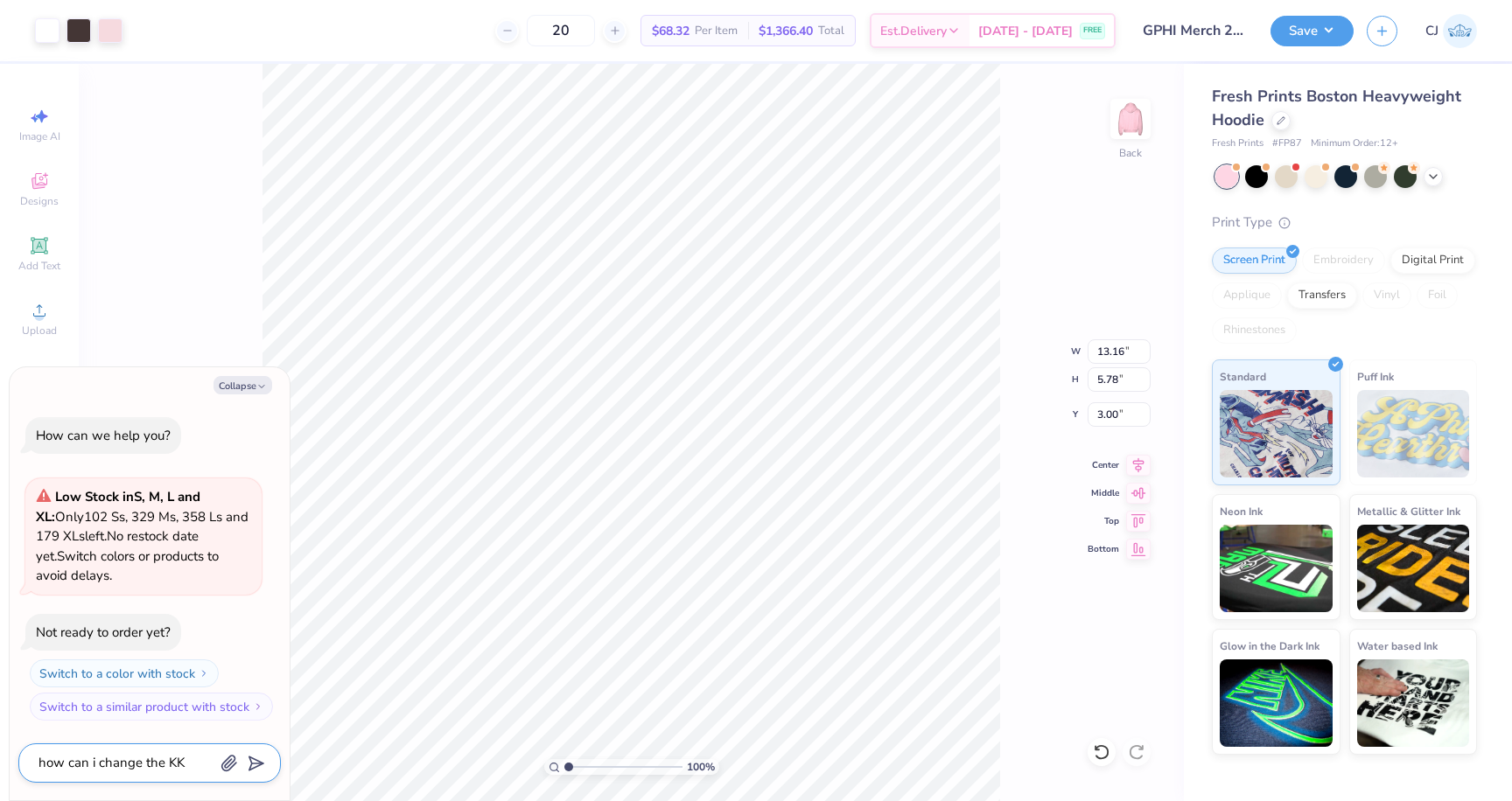
type textarea "how can i change the KKT"
type textarea "x"
type textarea "how can i change the KK"
type textarea "x"
type textarea "how can i change the KKG"
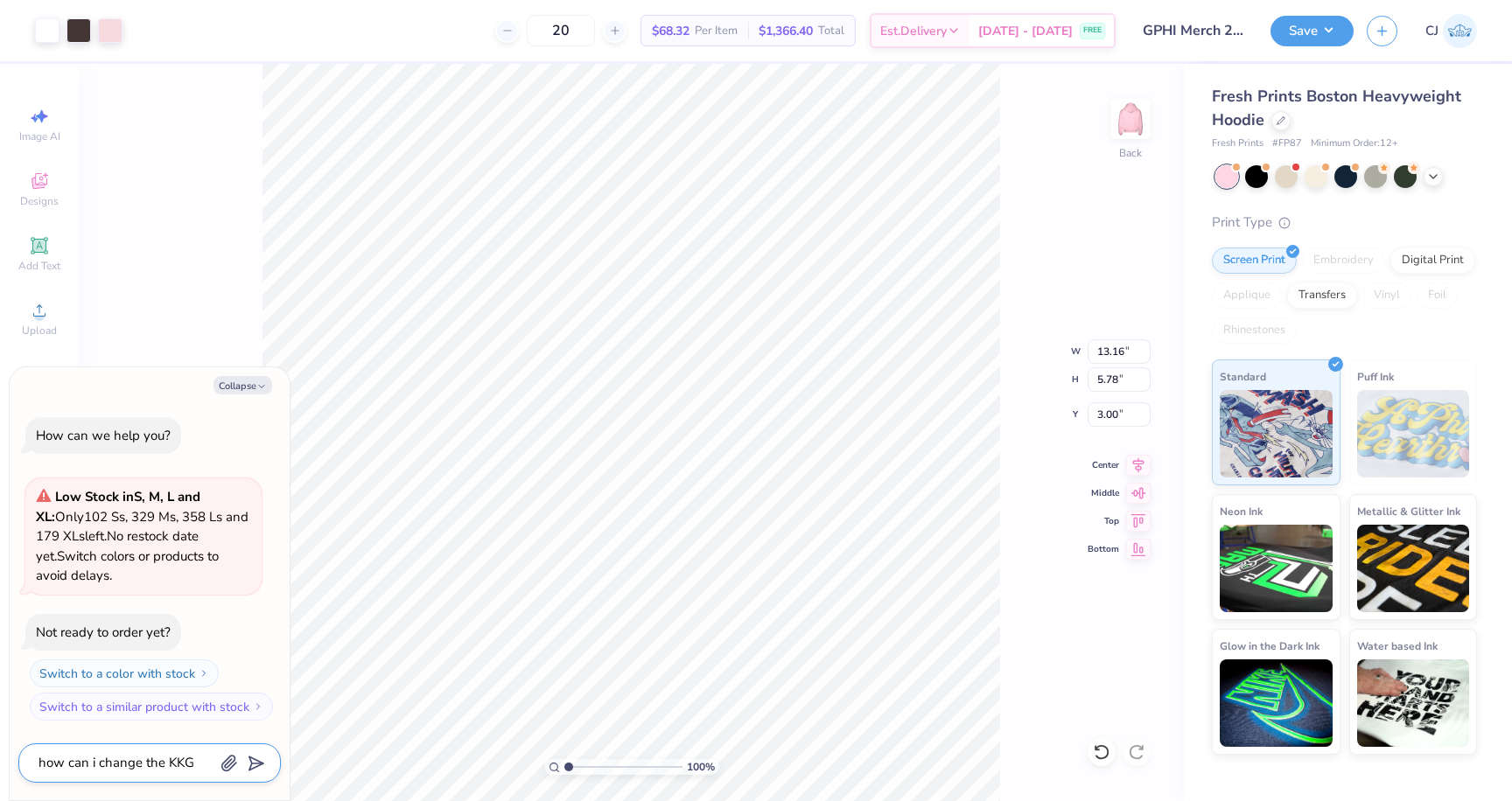
type textarea "x"
type textarea "how can i change the KKG"
type textarea "x"
type textarea "how can i change the KKG t"
type textarea "x"
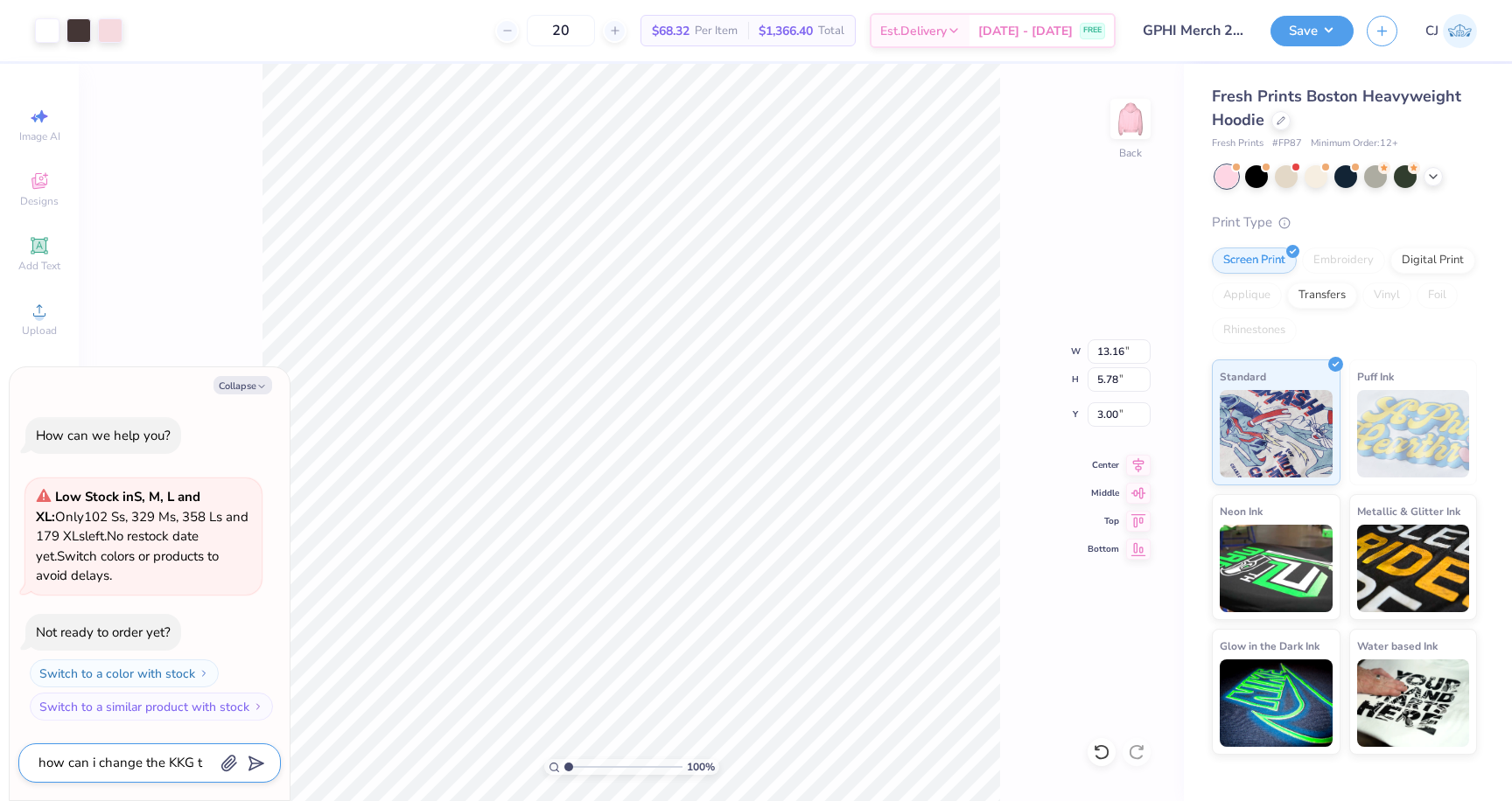
type textarea "how can i change the KKG to"
type textarea "x"
type textarea "how can i change the KKG to"
type textarea "x"
type textarea "how can i change the KKG to G"
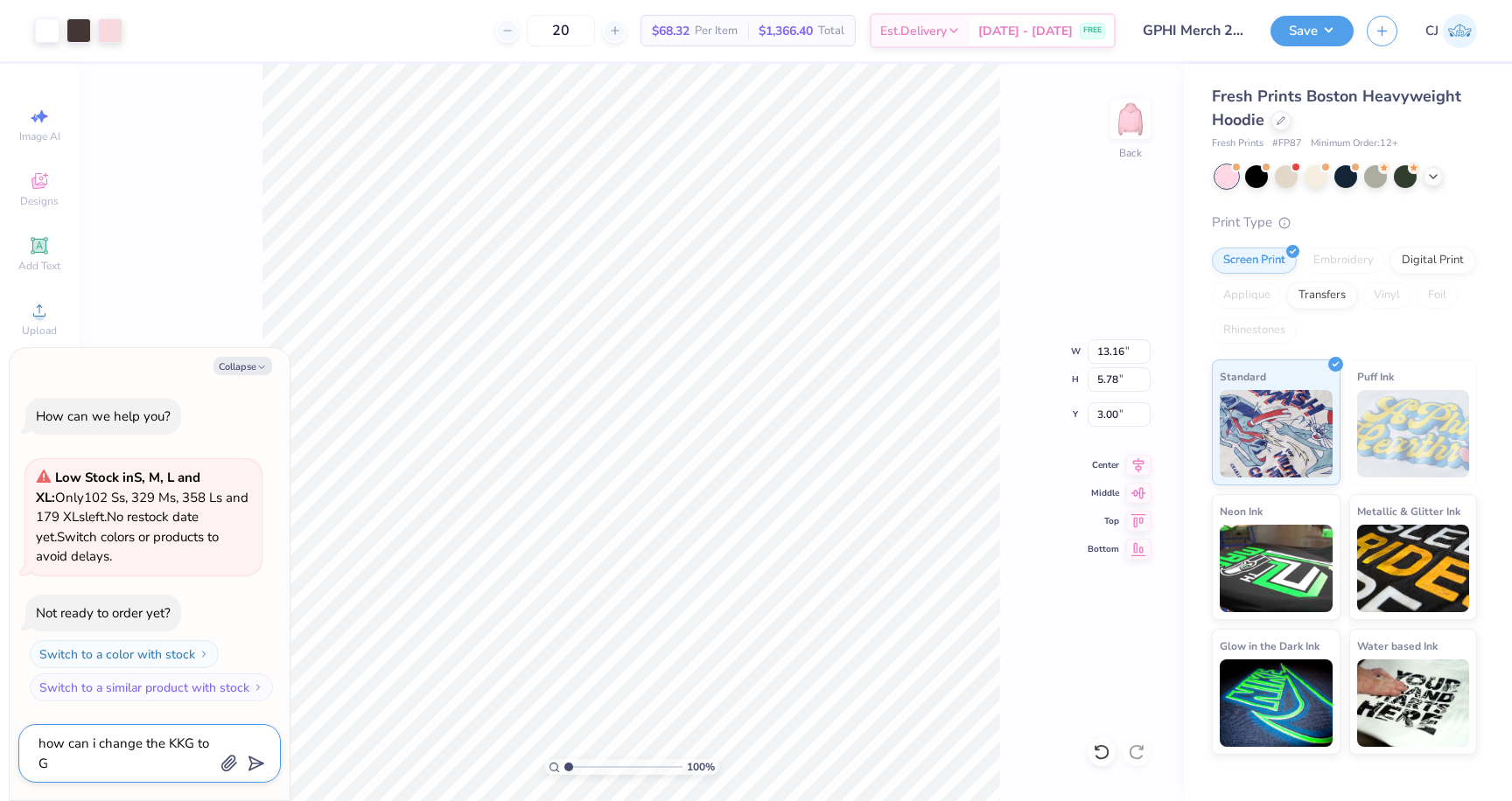
type textarea "x"
type textarea "how can i change the KKG to GP"
type textarea "x"
type textarea "how can i change the KKG to GPH"
type textarea "x"
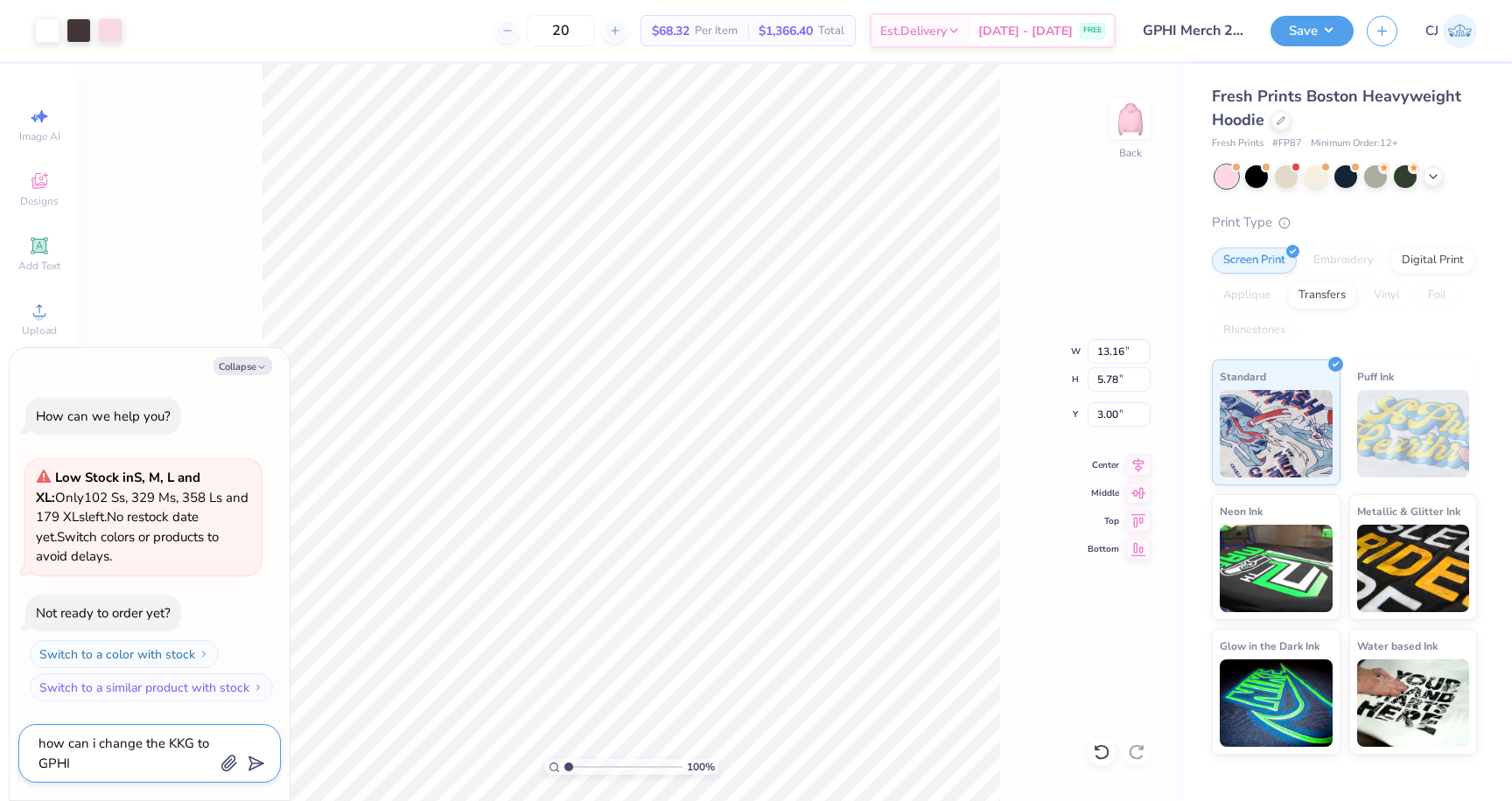
type textarea "how can i change the KKG to GPHI"
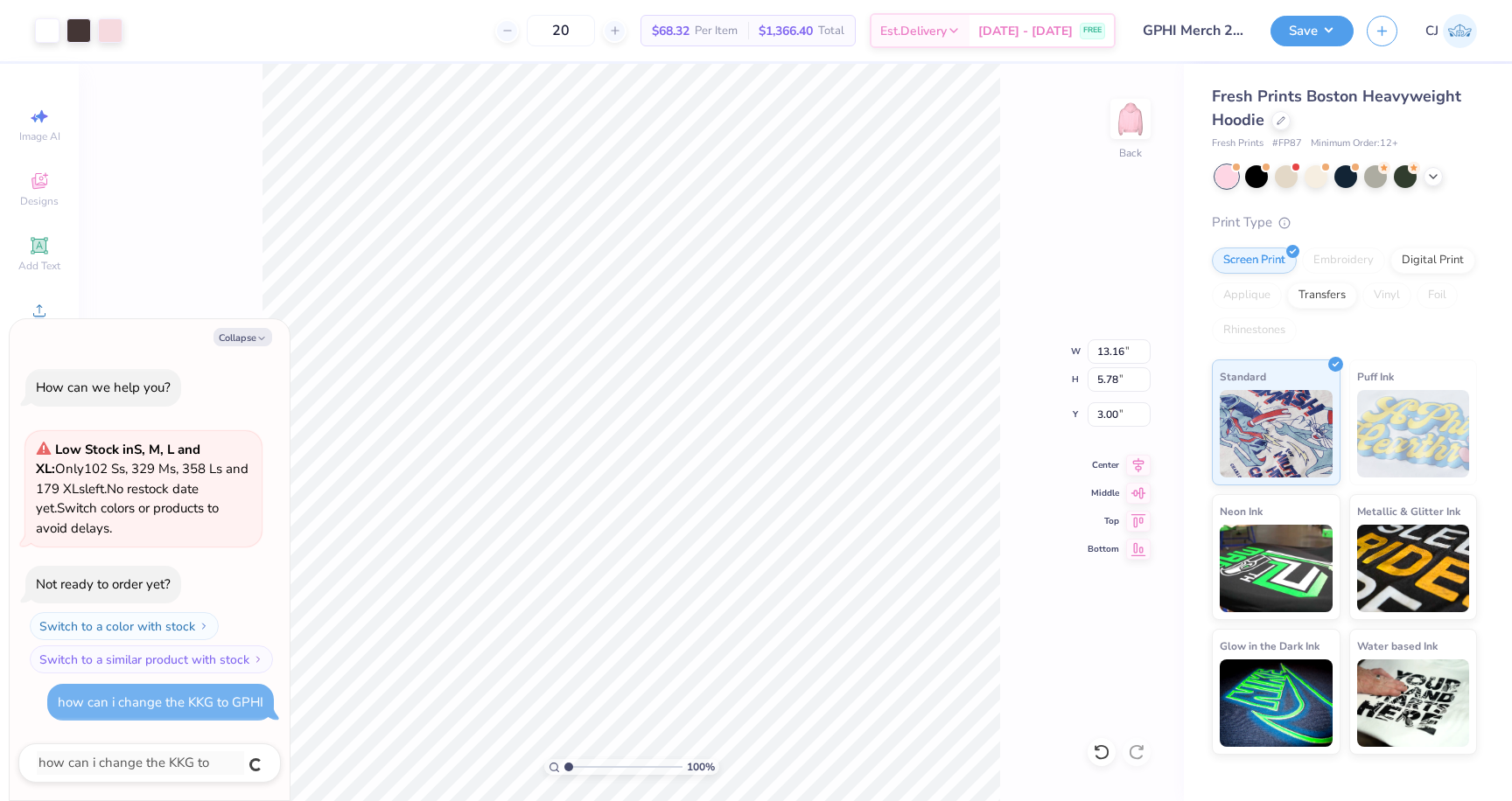
type textarea "x"
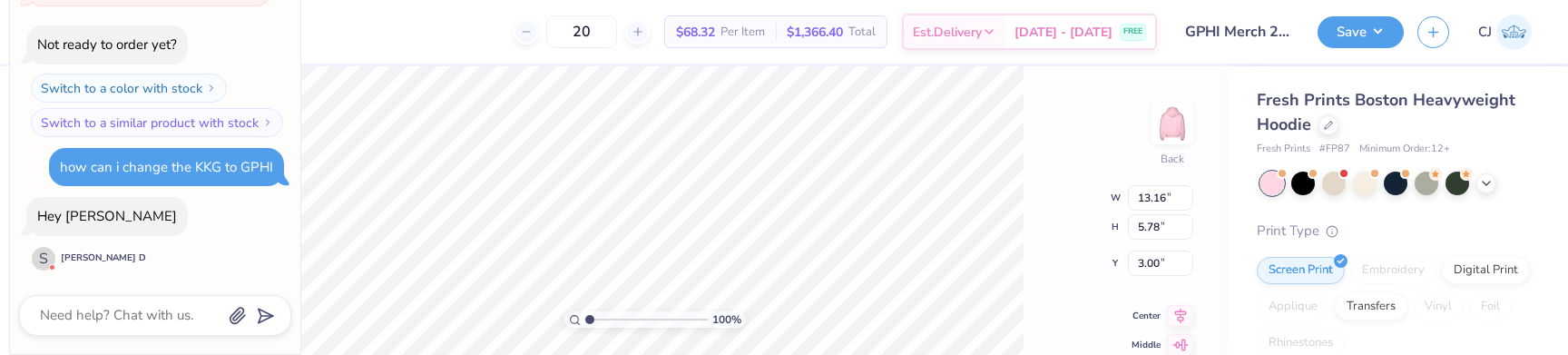
scroll to position [167, 0]
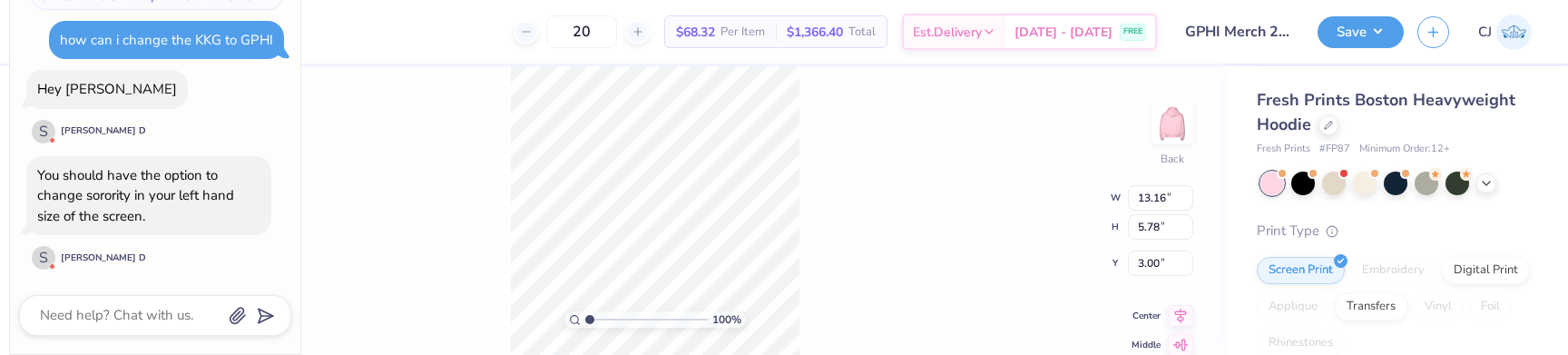
type textarea "x"
